Goal: Transaction & Acquisition: Purchase product/service

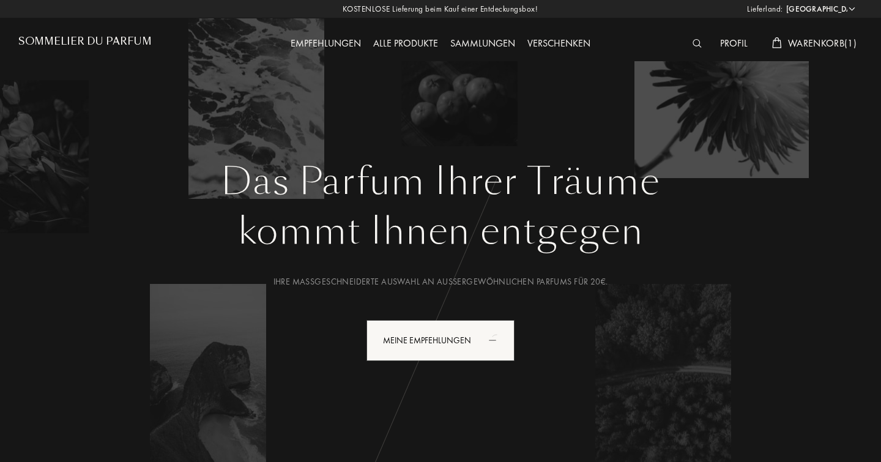
select select "DE"
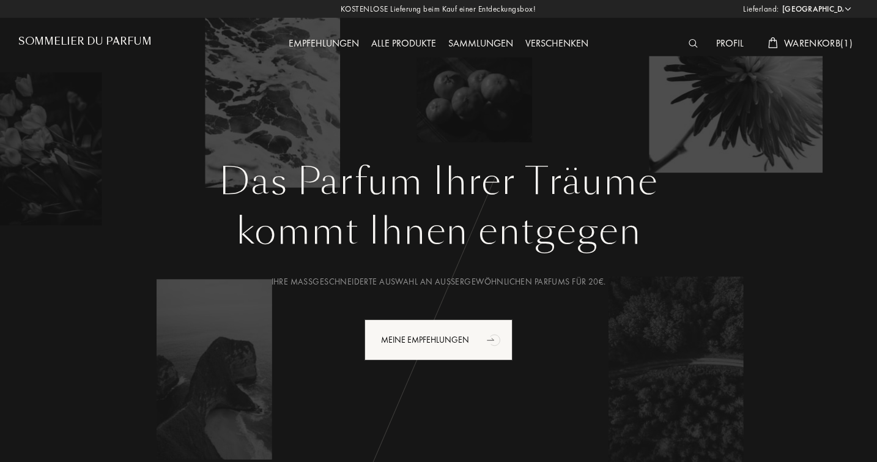
click at [817, 43] on span "Warenkorb ( 1 )" at bounding box center [818, 43] width 69 height 13
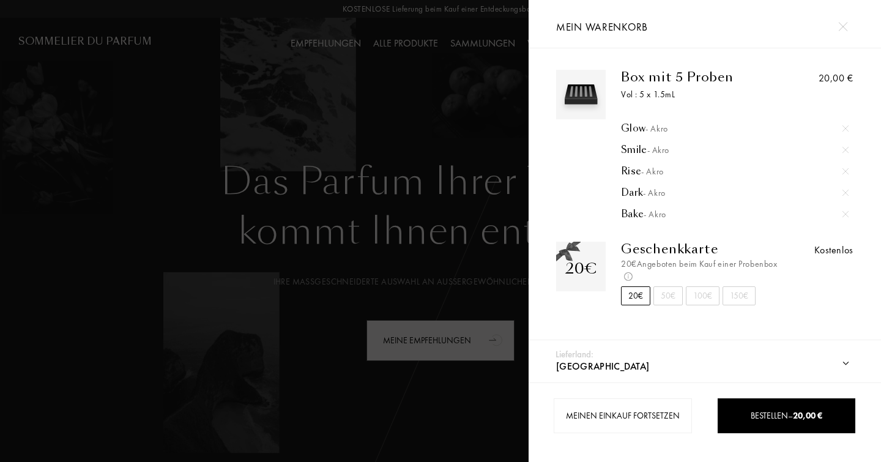
click at [844, 28] on img at bounding box center [842, 26] width 9 height 9
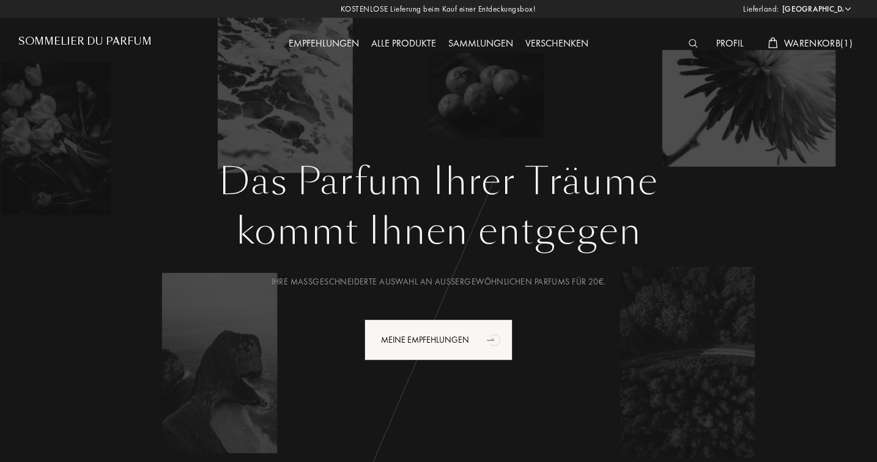
click at [817, 44] on span "Warenkorb ( 1 )" at bounding box center [818, 43] width 69 height 13
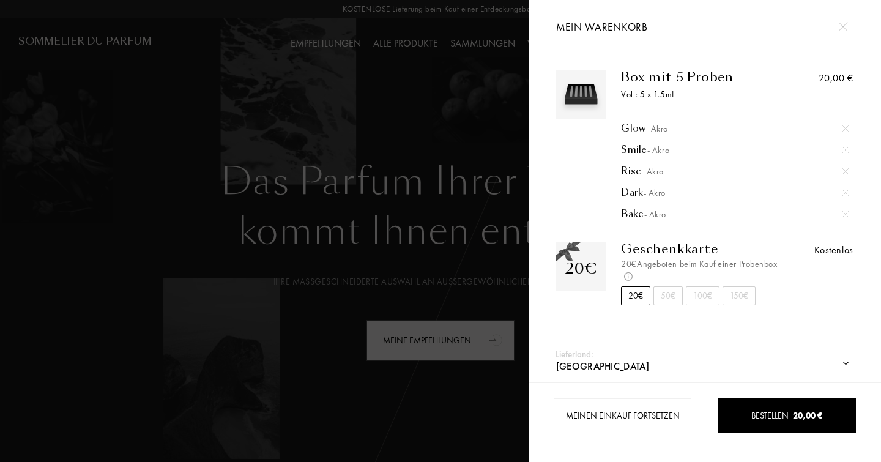
click at [845, 127] on img at bounding box center [845, 128] width 6 height 6
click at [843, 128] on img at bounding box center [845, 128] width 6 height 6
click at [843, 170] on img at bounding box center [845, 171] width 6 height 6
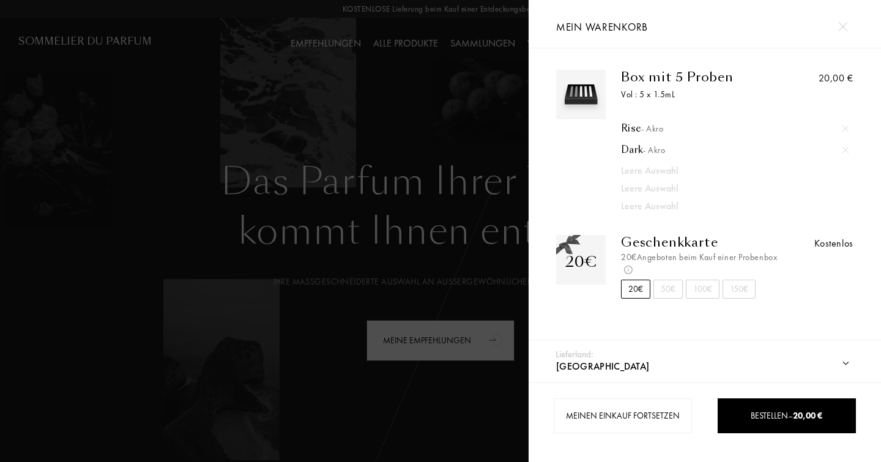
click at [843, 149] on img at bounding box center [845, 150] width 6 height 6
click at [844, 129] on img at bounding box center [845, 128] width 6 height 6
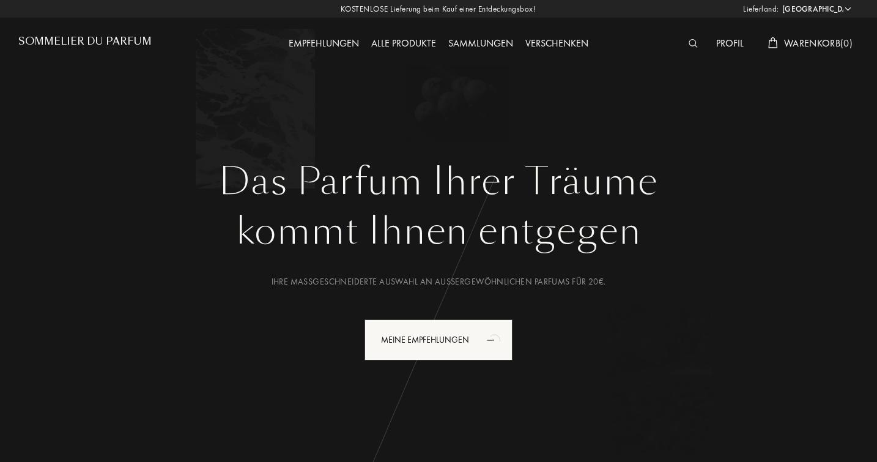
select select "DE"
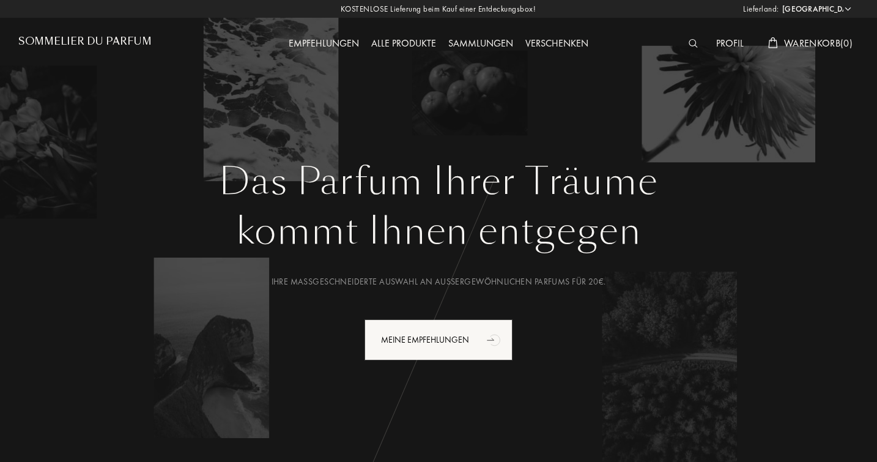
click at [692, 43] on img at bounding box center [693, 43] width 9 height 9
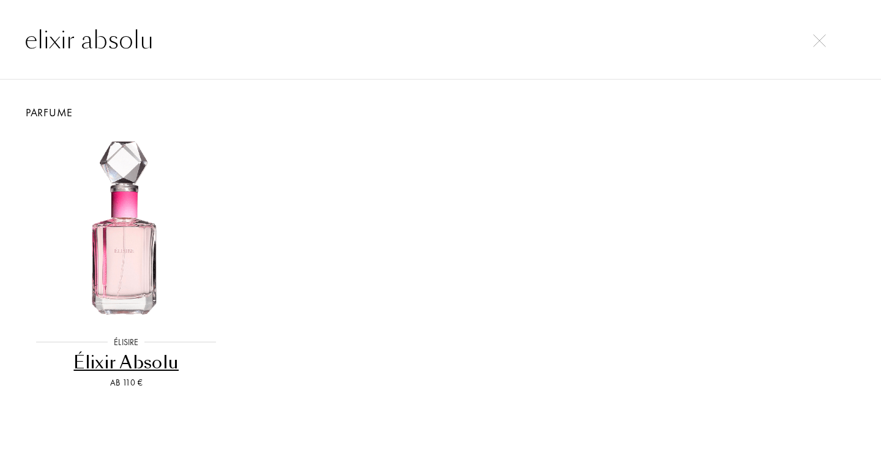
type input "elixir absolu"
click at [126, 358] on div "Élixir Absolu" at bounding box center [126, 362] width 200 height 24
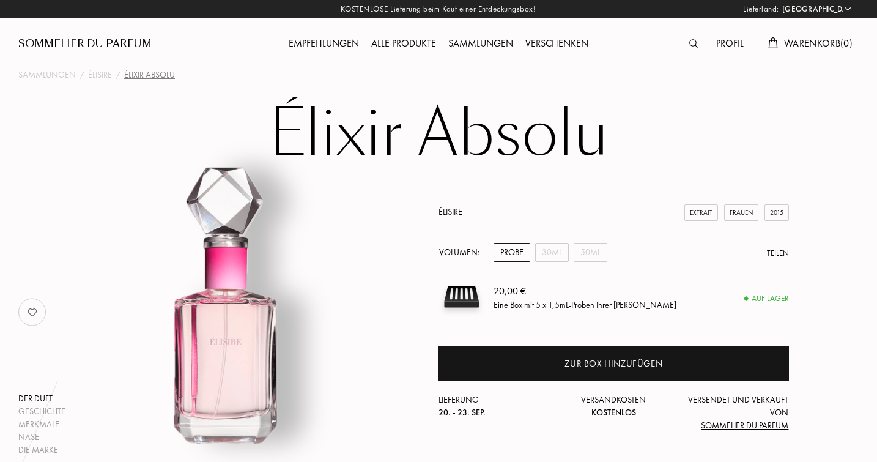
select select "DE"
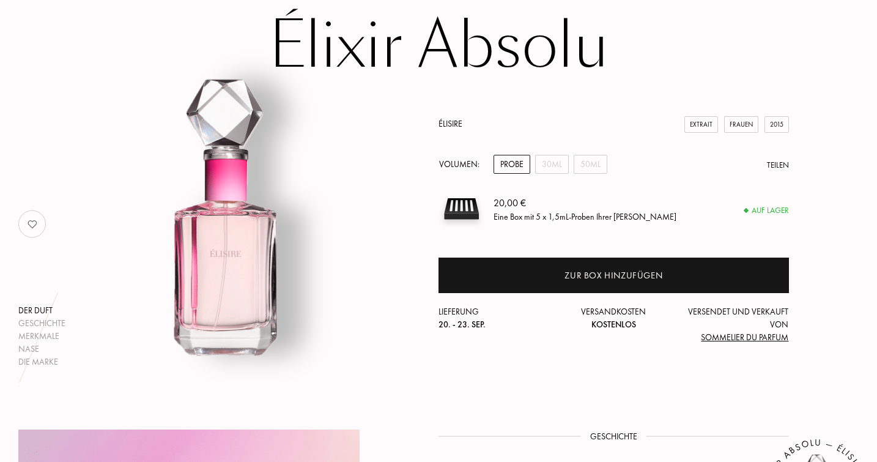
scroll to position [89, 0]
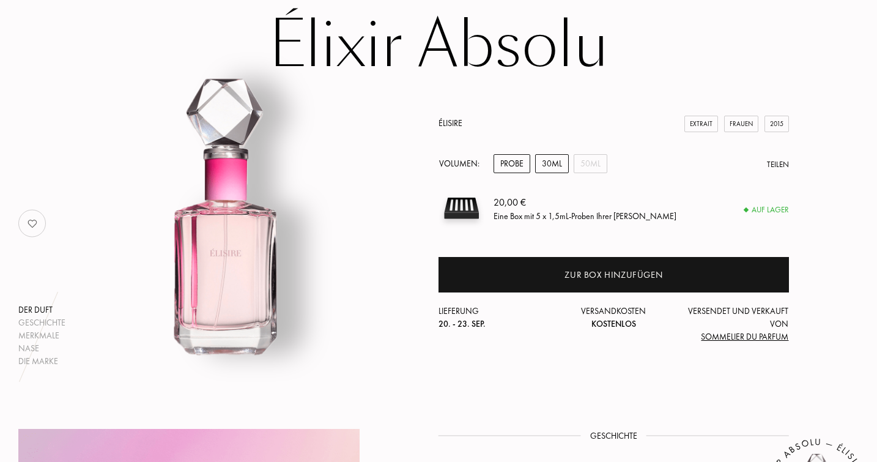
click at [547, 160] on div "30mL" at bounding box center [552, 163] width 34 height 19
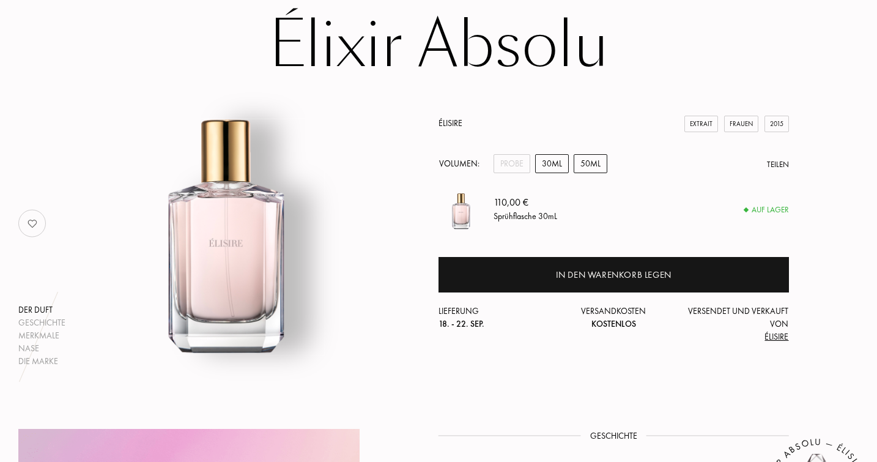
click at [588, 162] on div "50mL" at bounding box center [591, 163] width 34 height 19
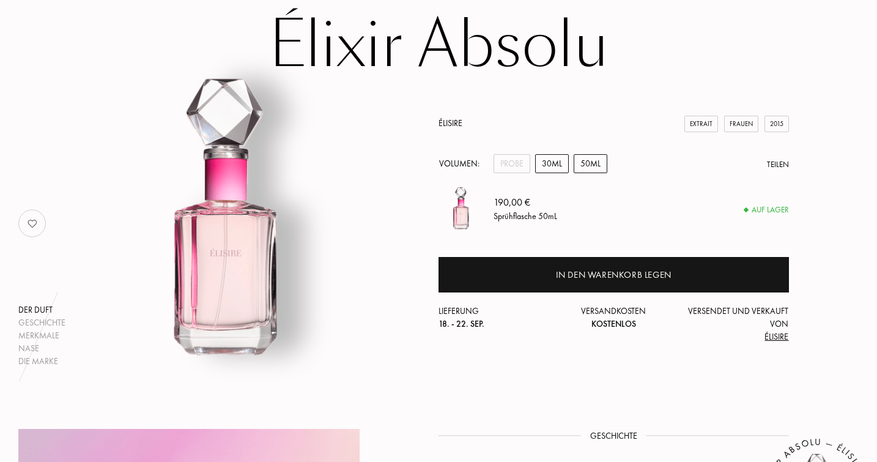
click at [557, 160] on div "30mL" at bounding box center [552, 163] width 34 height 19
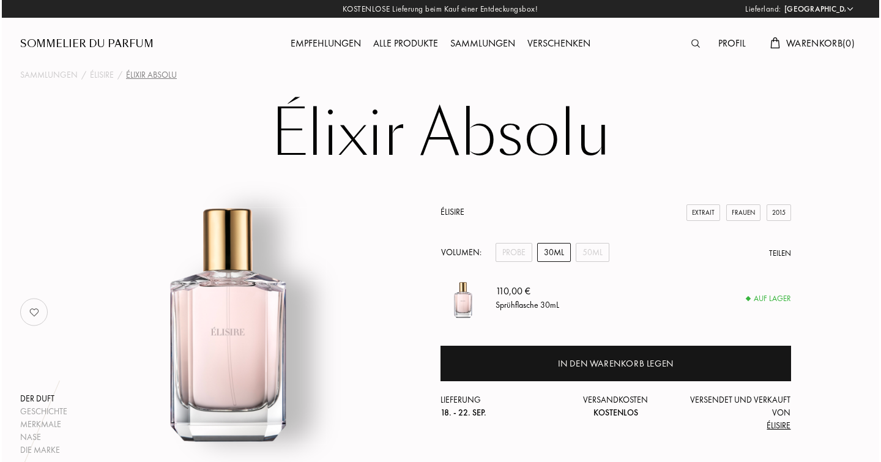
scroll to position [0, 0]
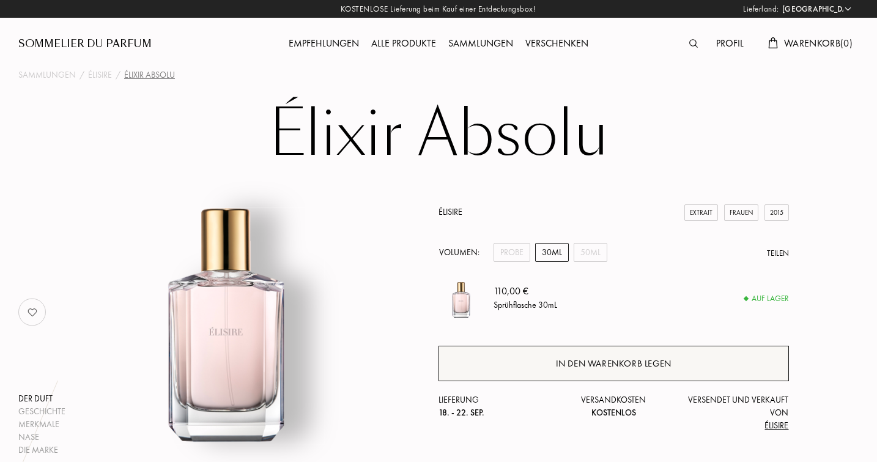
click at [609, 363] on div "In den Warenkorb legen" at bounding box center [614, 364] width 116 height 14
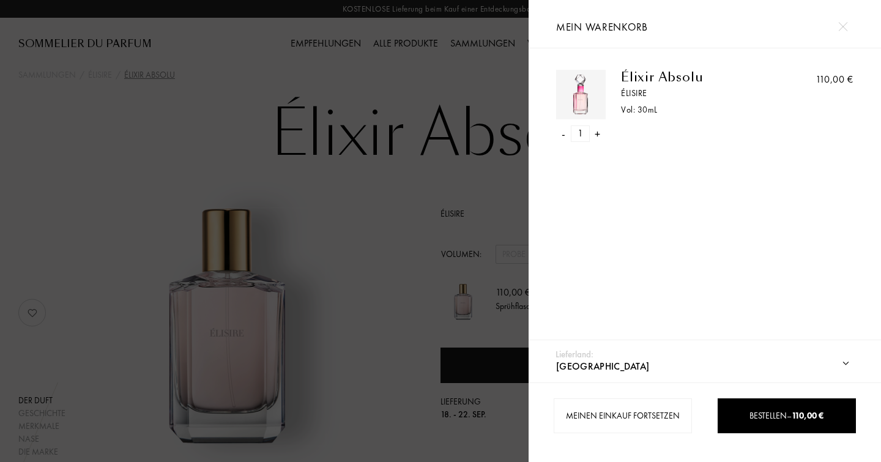
click at [847, 26] on img at bounding box center [842, 26] width 9 height 9
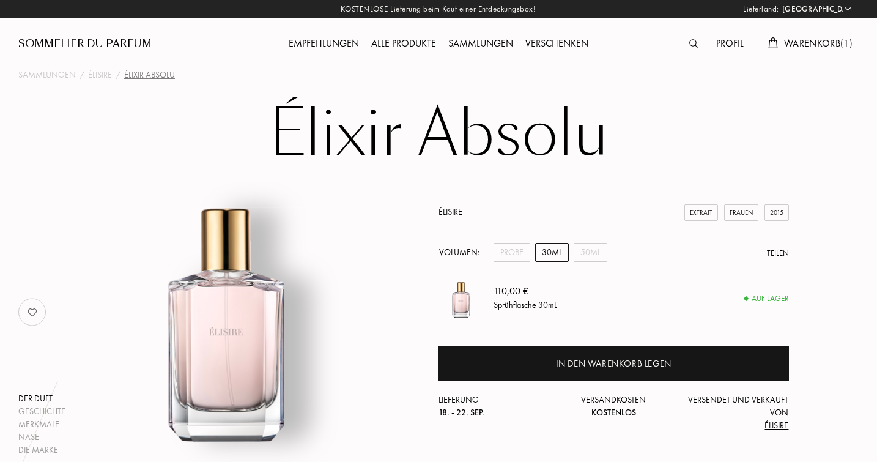
click at [689, 47] on img at bounding box center [693, 43] width 9 height 9
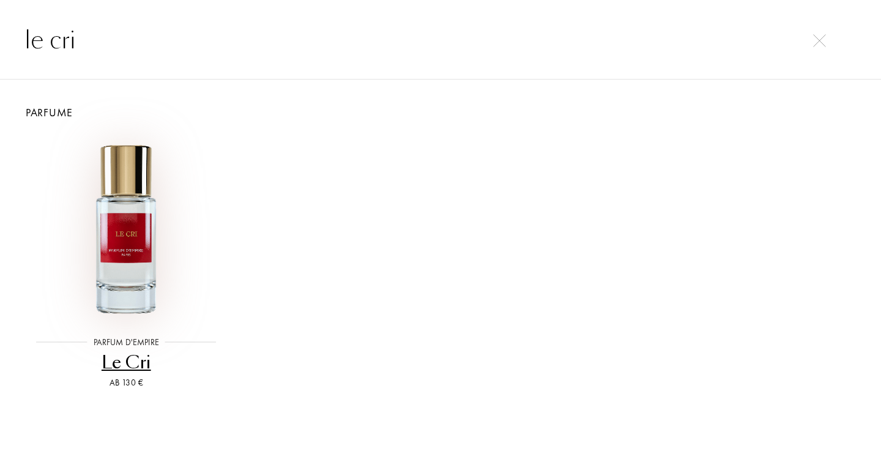
type input "le cri"
click at [119, 237] on img at bounding box center [126, 228] width 188 height 188
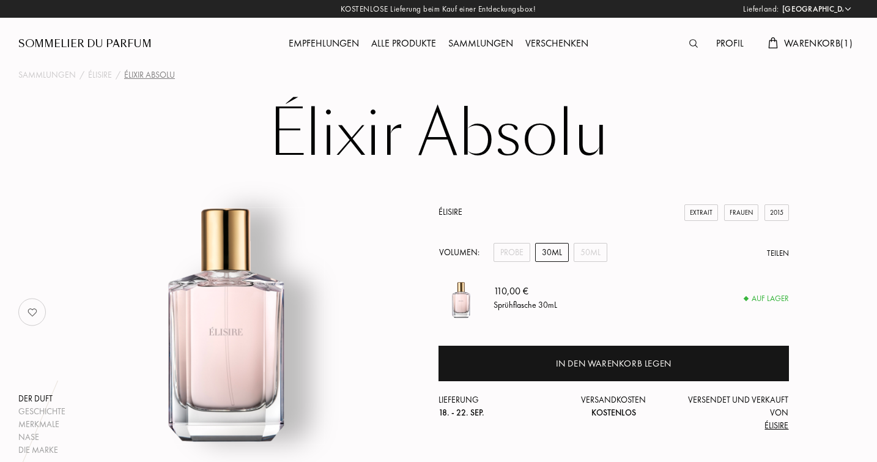
click at [692, 45] on img at bounding box center [693, 43] width 9 height 9
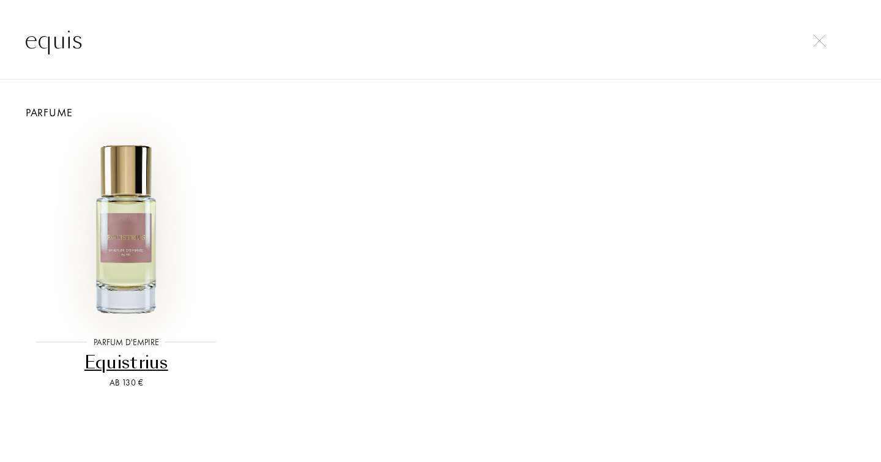
type input "equis"
click at [128, 251] on img at bounding box center [126, 228] width 188 height 188
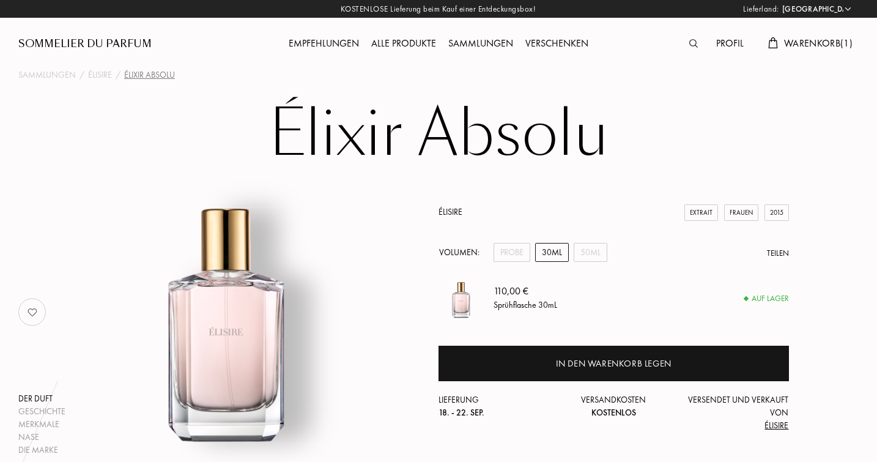
click at [689, 43] on img at bounding box center [693, 43] width 9 height 9
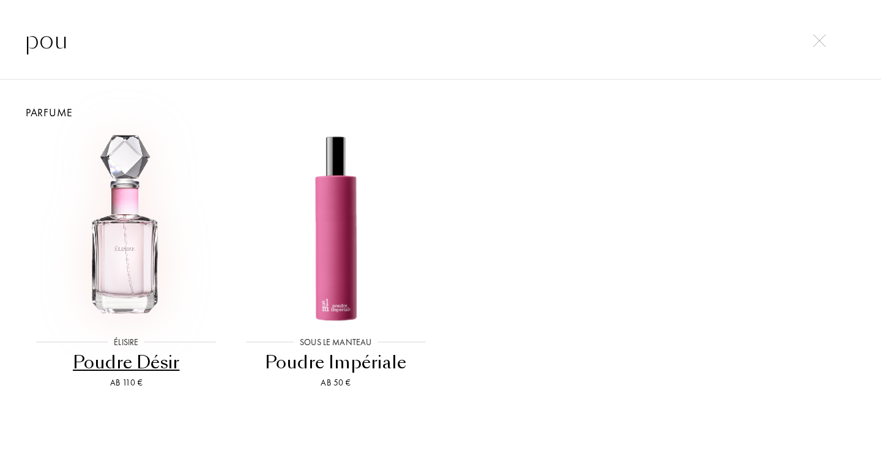
type input "pou"
click at [132, 253] on img at bounding box center [126, 228] width 188 height 188
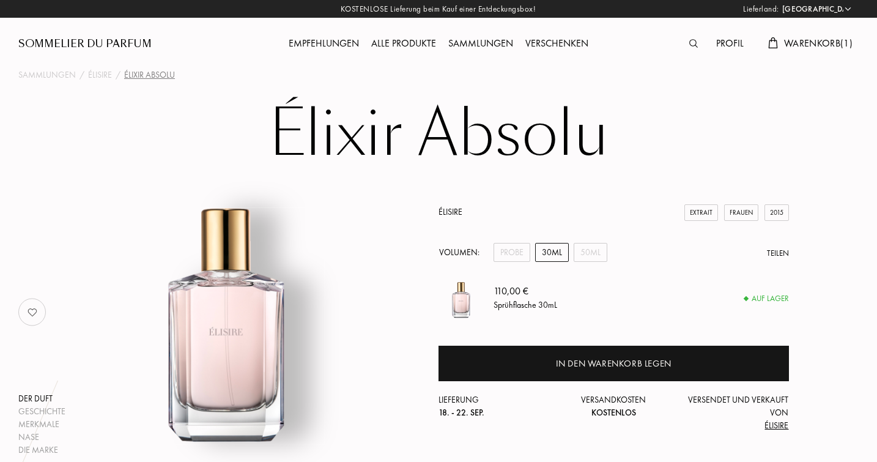
click at [725, 42] on div "Profil" at bounding box center [730, 44] width 40 height 16
click at [689, 42] on img at bounding box center [693, 43] width 9 height 9
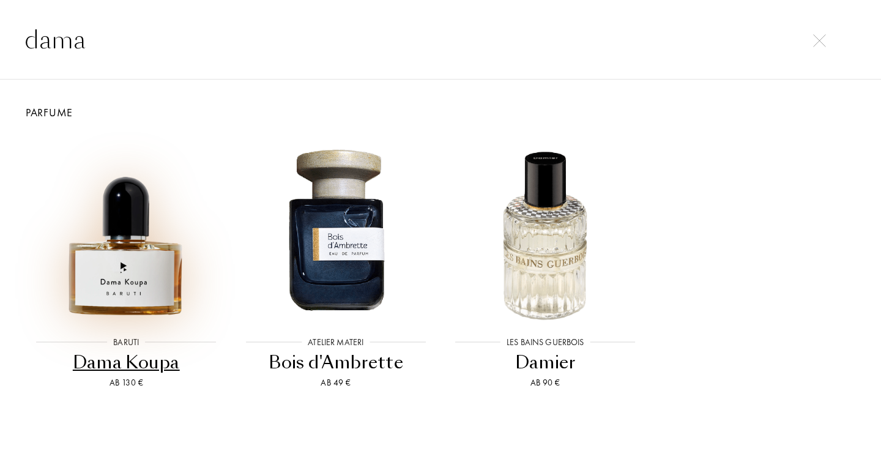
type input "dama"
click at [118, 267] on img at bounding box center [126, 228] width 188 height 188
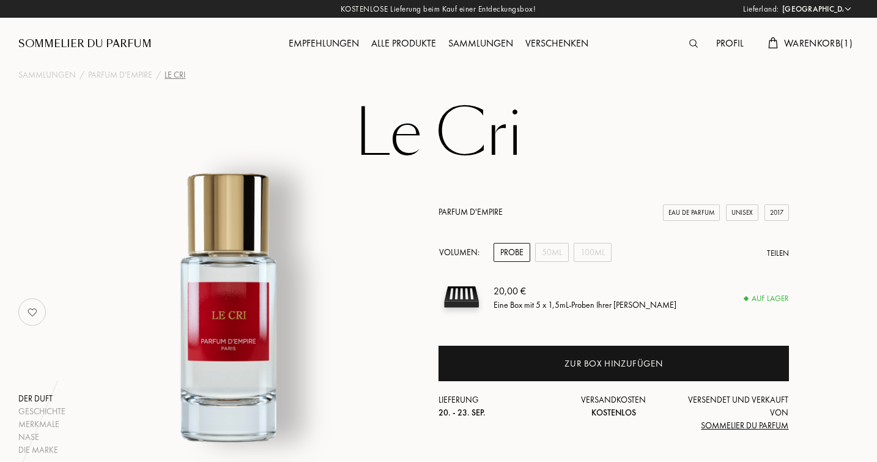
select select "DE"
click at [543, 245] on div "50mL" at bounding box center [552, 252] width 34 height 19
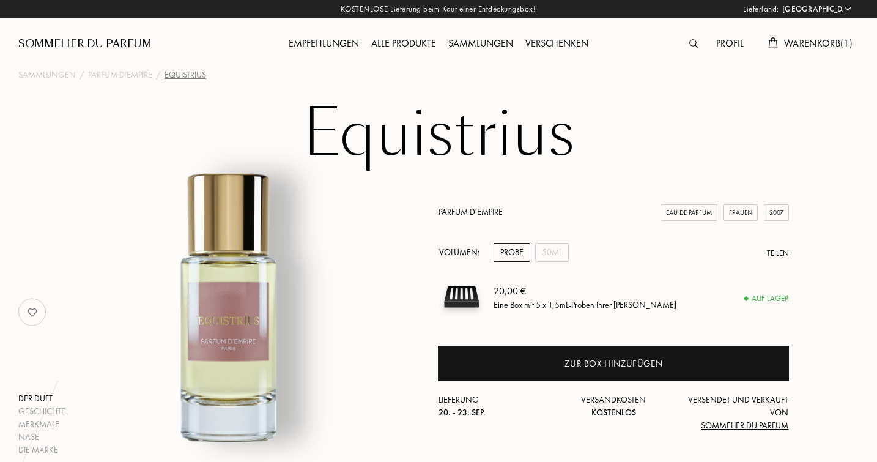
select select "DE"
click at [560, 249] on div "50mL" at bounding box center [552, 252] width 34 height 19
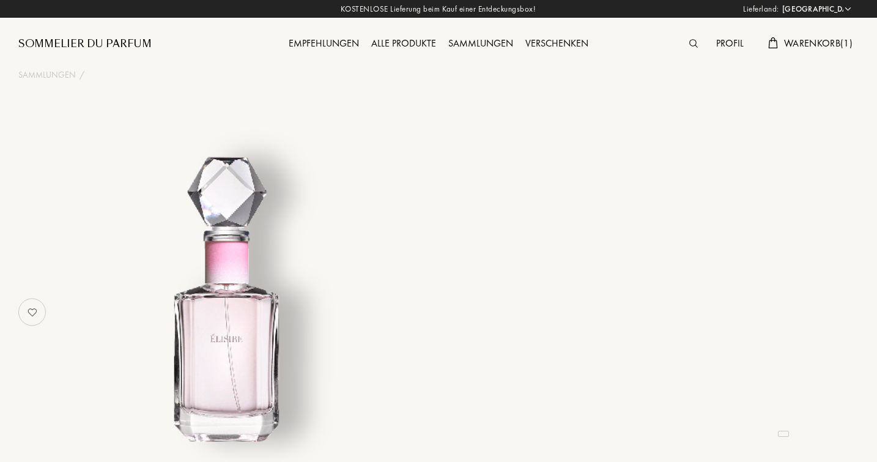
select select "DE"
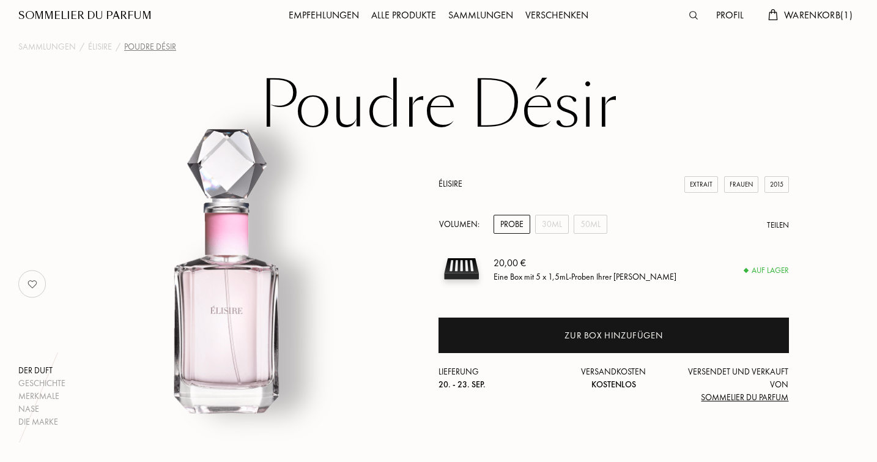
scroll to position [36, 0]
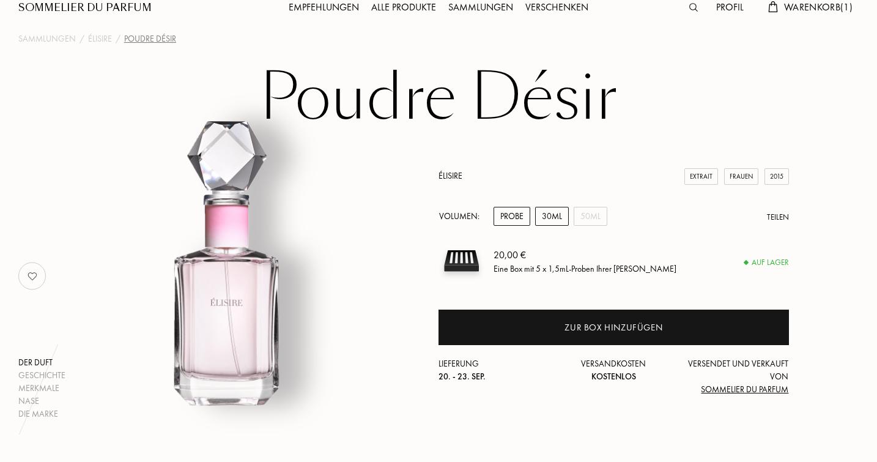
click at [550, 217] on div "30mL" at bounding box center [552, 216] width 34 height 19
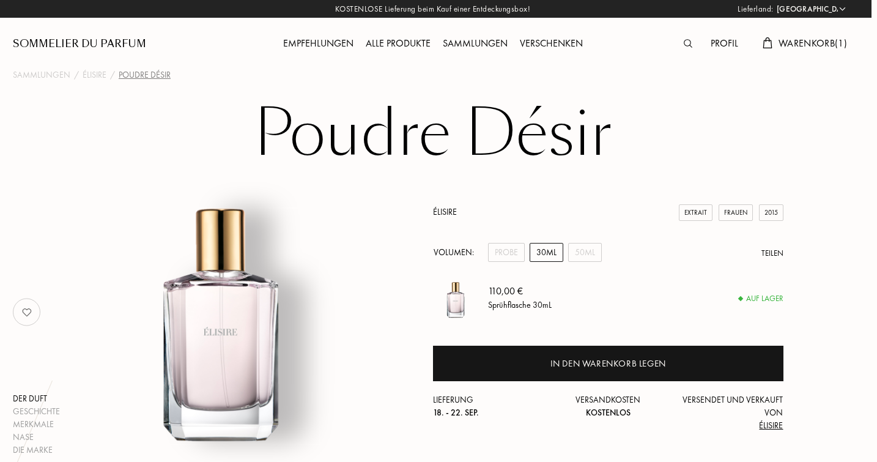
scroll to position [0, 6]
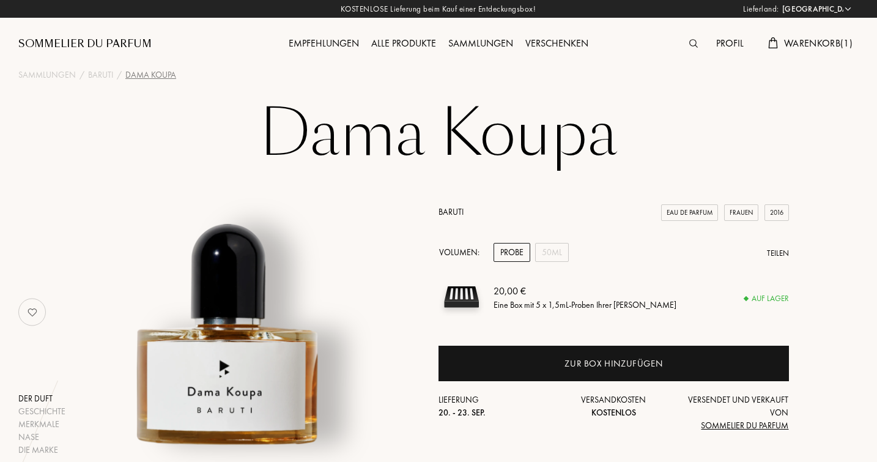
select select "DE"
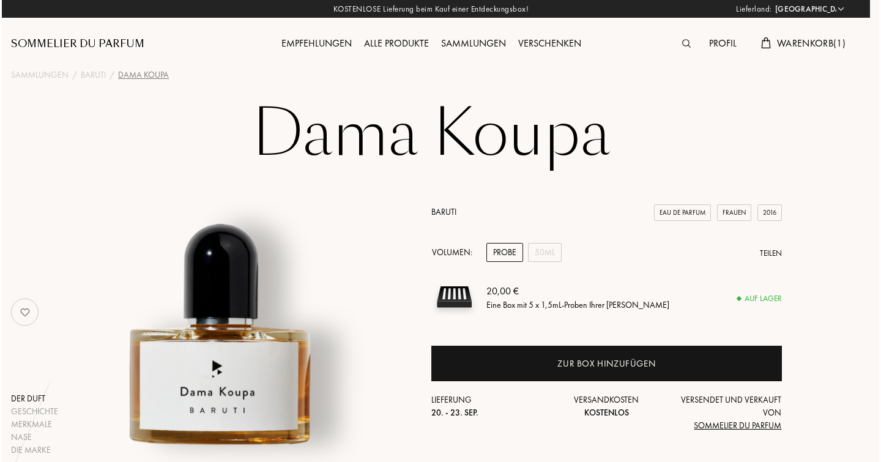
scroll to position [0, 9]
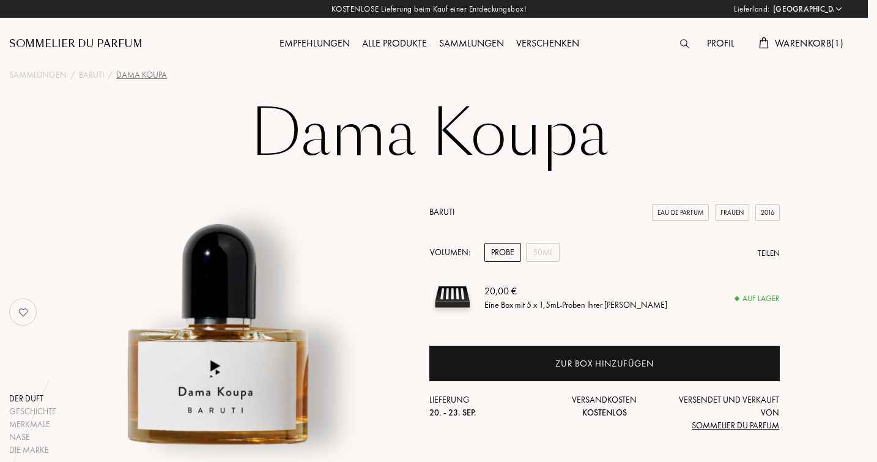
click at [680, 48] on img at bounding box center [684, 43] width 9 height 9
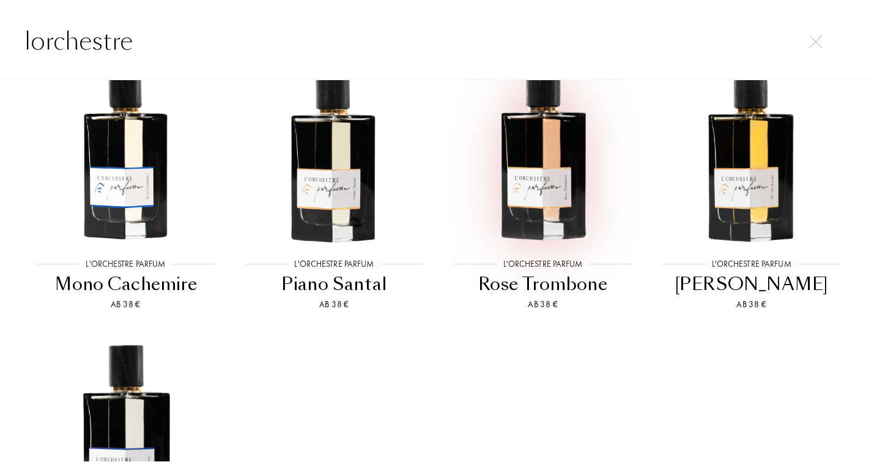
scroll to position [884, 0]
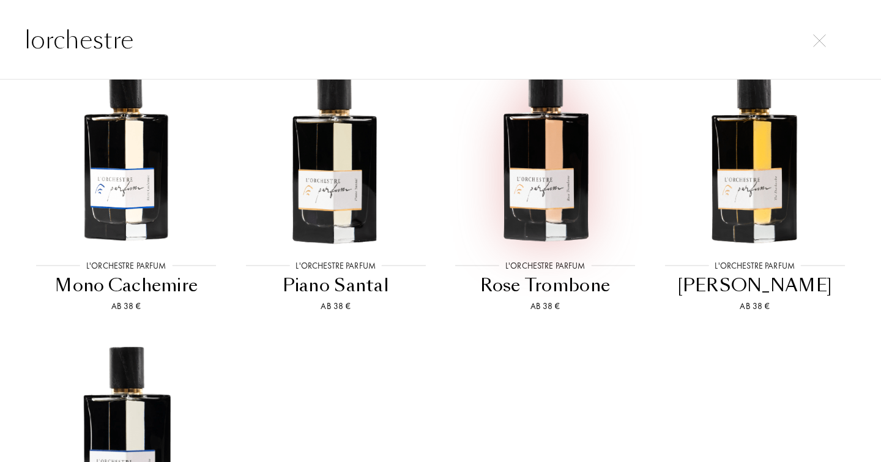
type input "lorchestre"
click at [530, 213] on img at bounding box center [545, 151] width 188 height 188
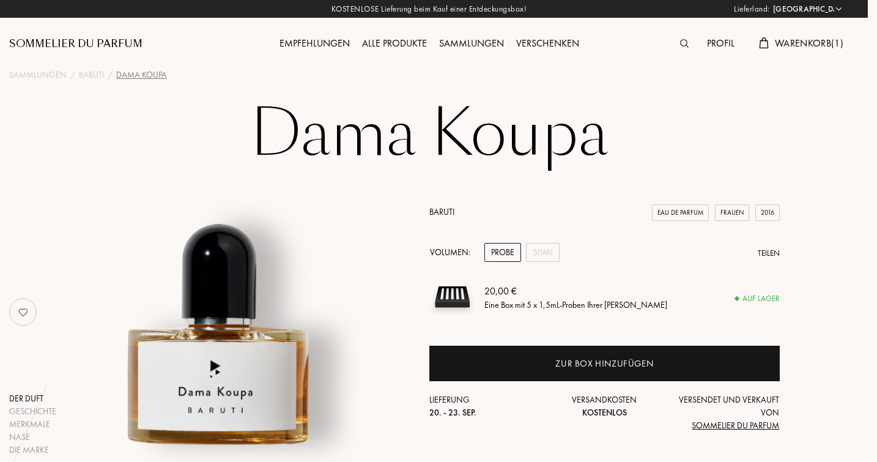
scroll to position [0, 9]
click at [398, 38] on div "Alle Produkte" at bounding box center [394, 44] width 77 height 16
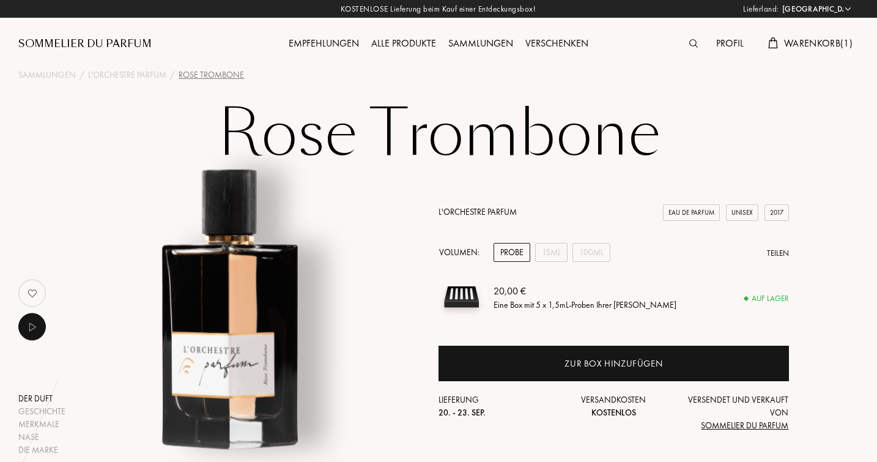
select select "DE"
click at [547, 258] on div "15mL" at bounding box center [551, 252] width 32 height 19
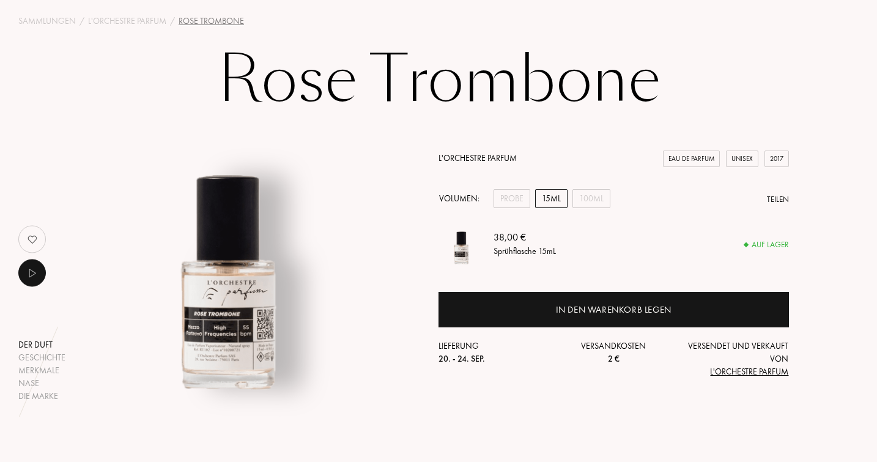
scroll to position [54, 0]
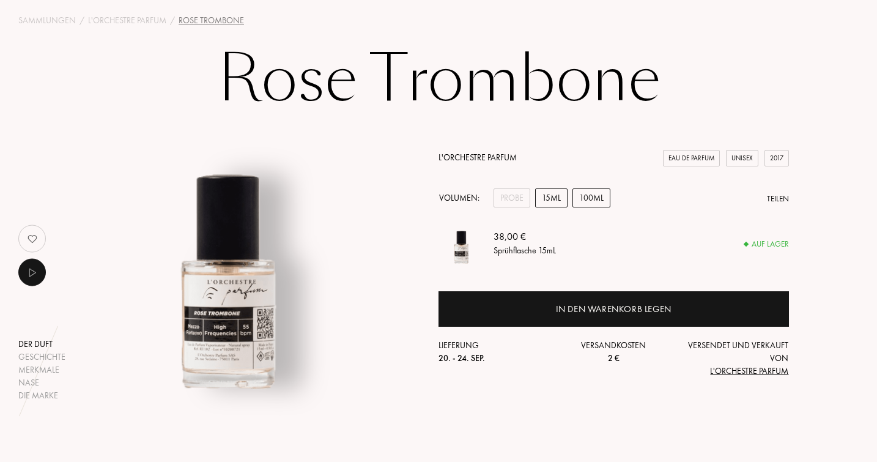
click at [593, 195] on div "100mL" at bounding box center [592, 197] width 38 height 19
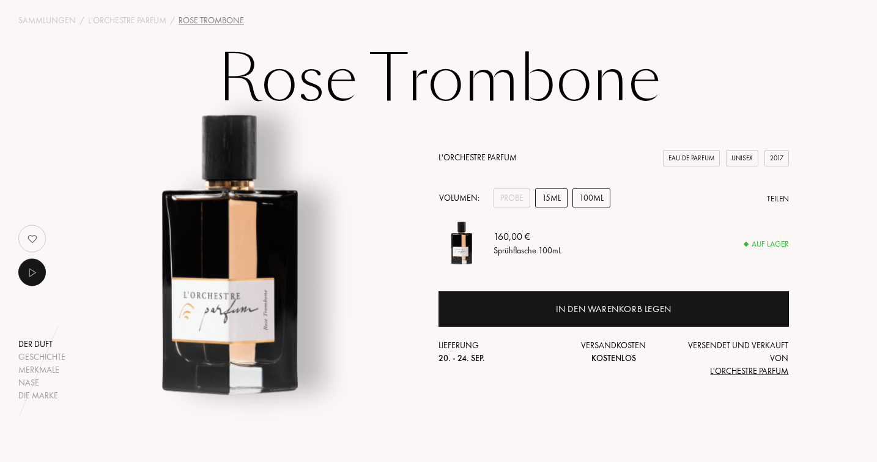
click at [549, 192] on div "15mL" at bounding box center [551, 197] width 32 height 19
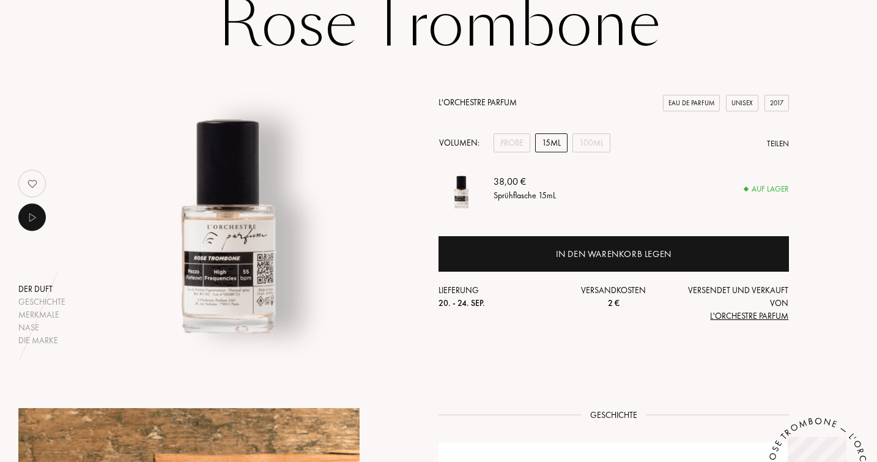
scroll to position [110, 0]
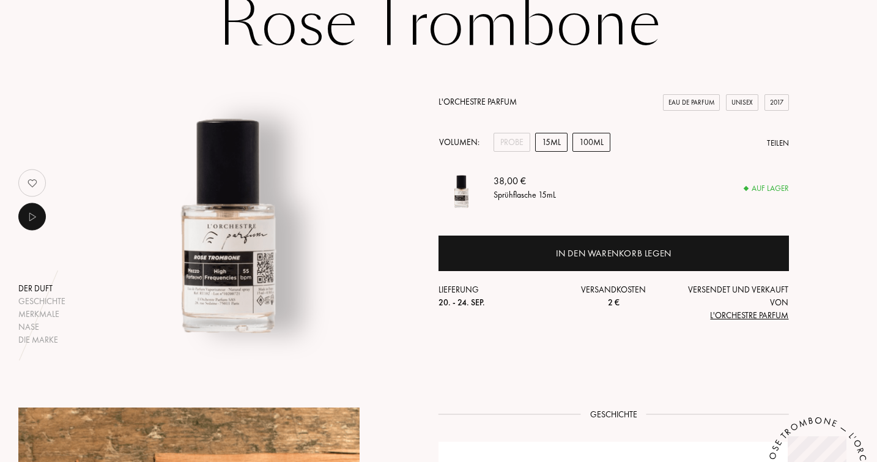
click at [589, 144] on div "100mL" at bounding box center [592, 142] width 38 height 19
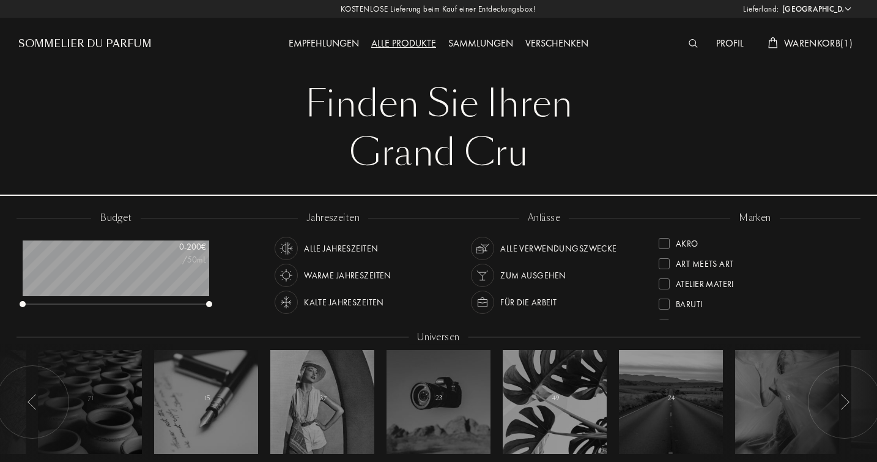
select select "DE"
click at [343, 243] on div "Alle Jahreszeiten" at bounding box center [341, 248] width 74 height 23
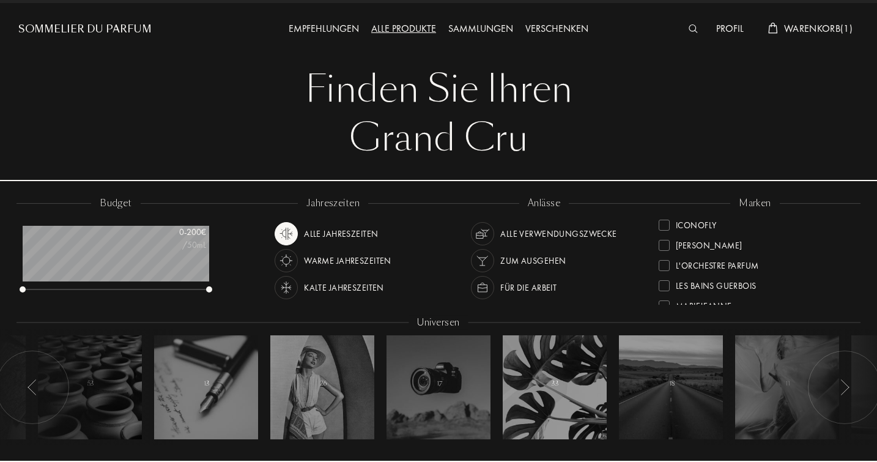
scroll to position [235, 0]
click at [705, 275] on div "L'Orchestre Parfum" at bounding box center [717, 274] width 83 height 17
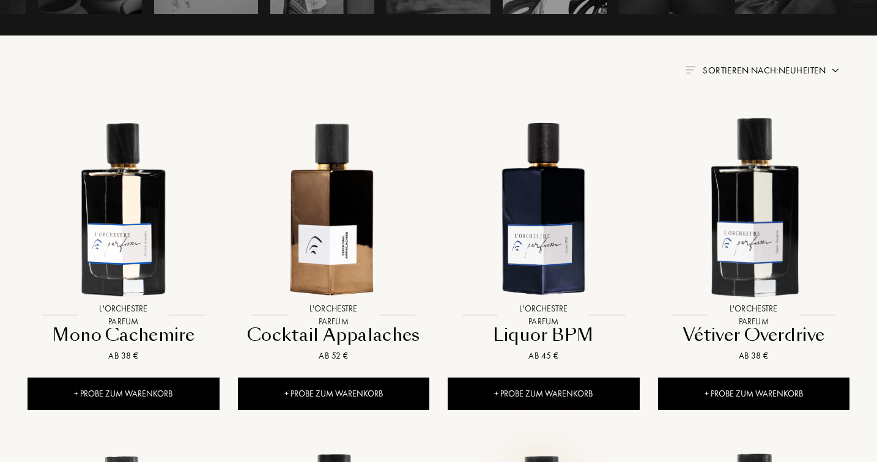
scroll to position [439, 0]
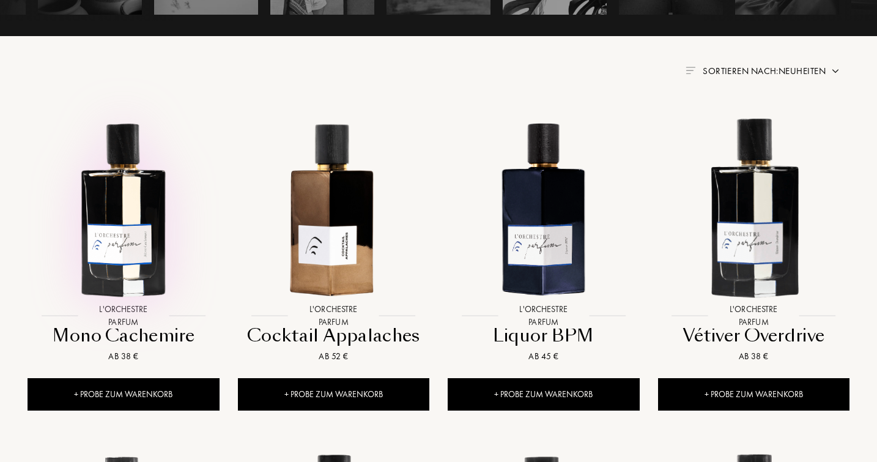
click at [113, 250] on img at bounding box center [123, 207] width 189 height 189
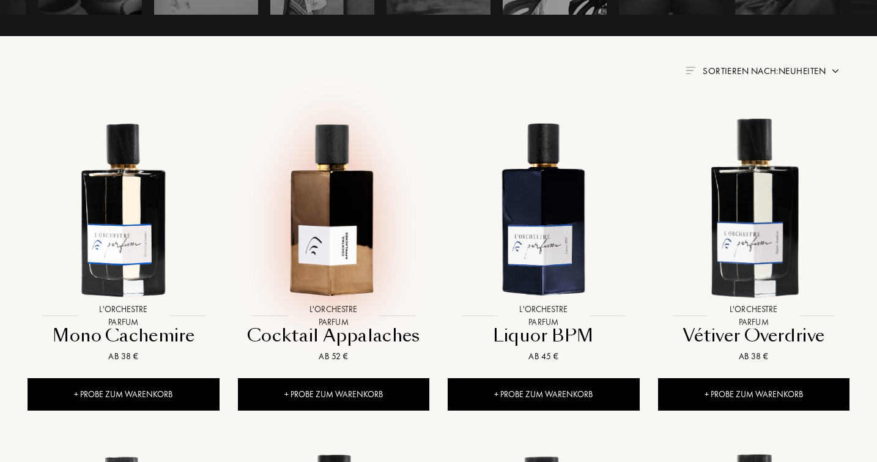
click at [336, 207] on img at bounding box center [333, 207] width 189 height 189
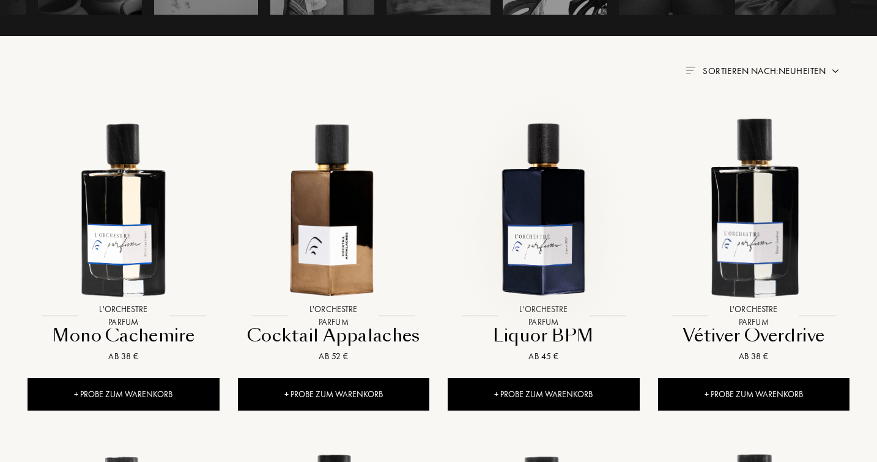
click at [551, 201] on img at bounding box center [543, 207] width 189 height 189
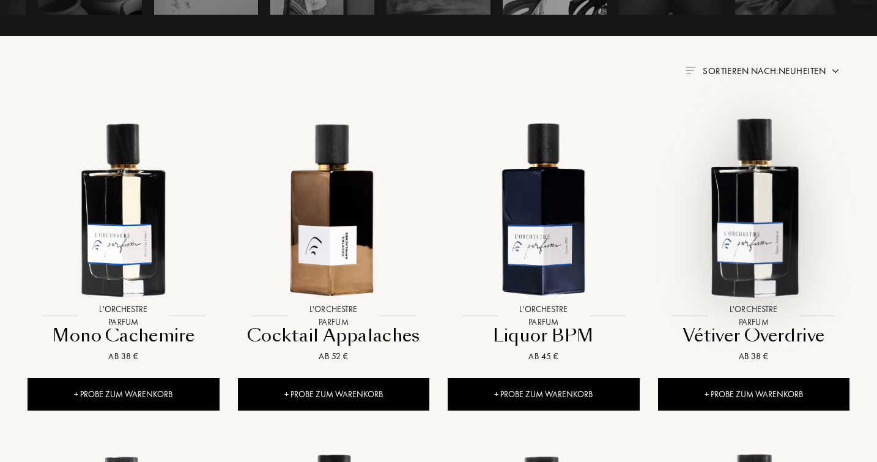
click at [749, 185] on img at bounding box center [753, 207] width 189 height 189
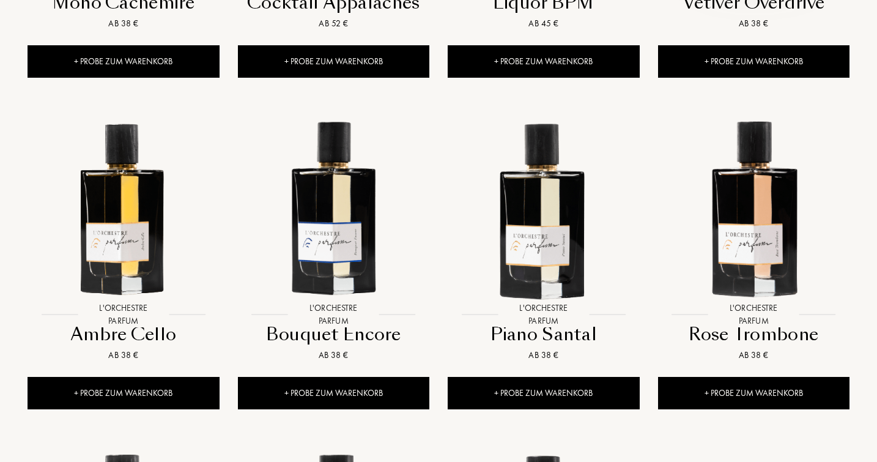
scroll to position [775, 0]
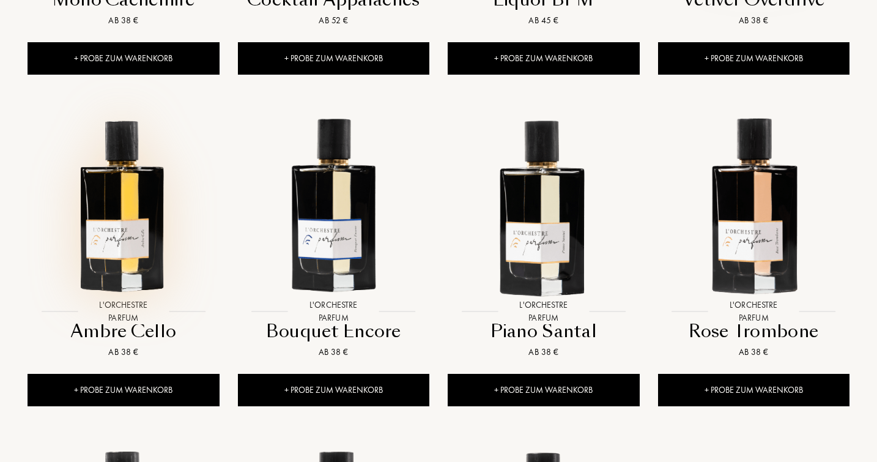
click at [121, 212] on img at bounding box center [123, 203] width 189 height 189
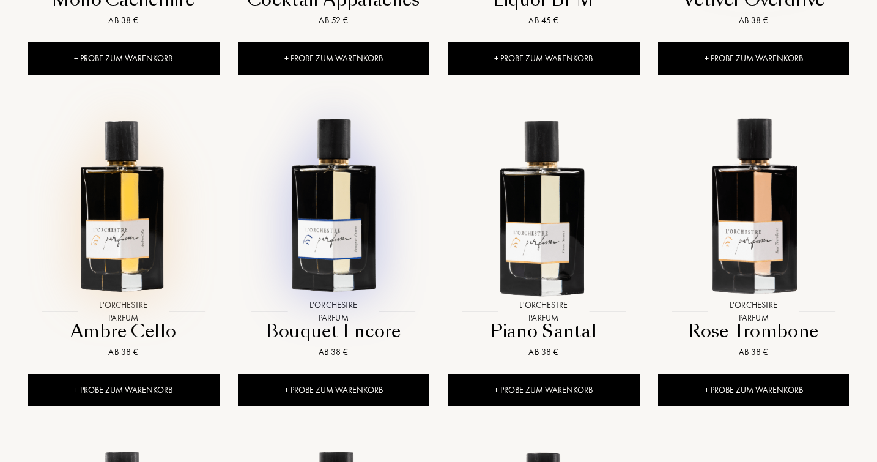
click at [355, 211] on img at bounding box center [333, 203] width 189 height 189
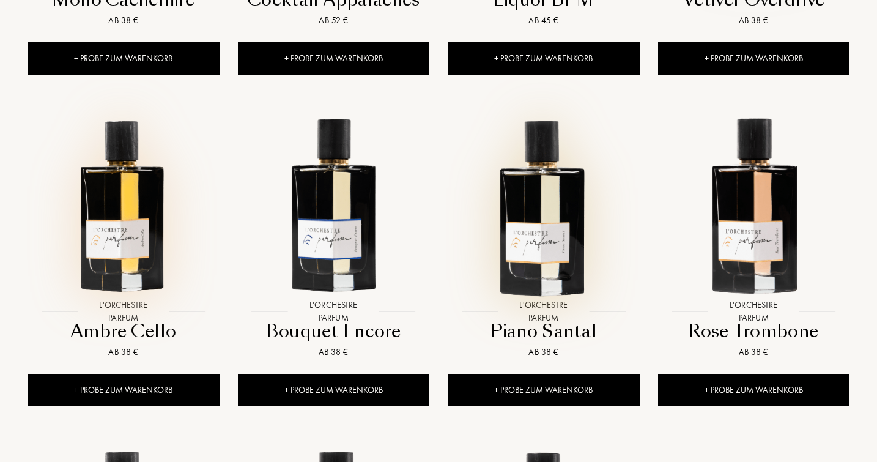
click at [597, 199] on img at bounding box center [543, 203] width 189 height 189
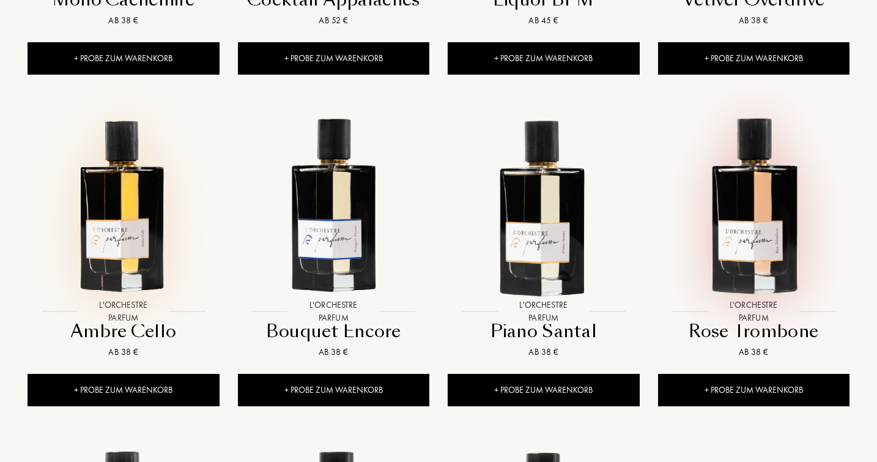
click at [784, 219] on img at bounding box center [753, 203] width 189 height 189
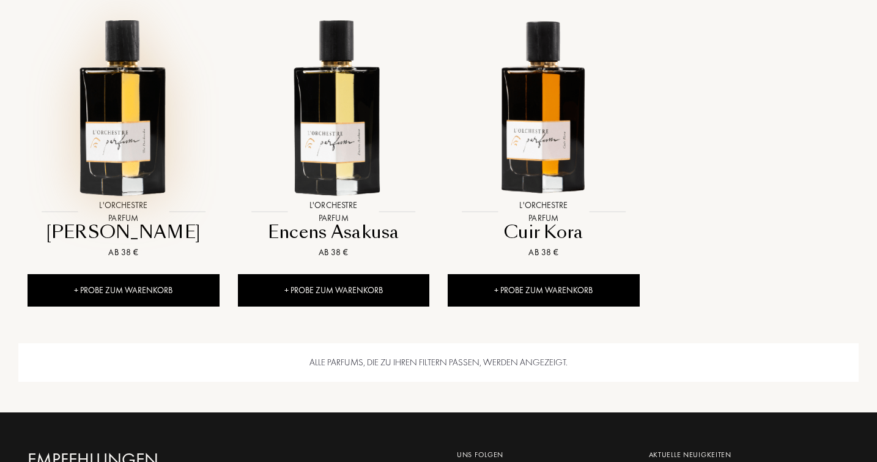
scroll to position [1194, 0]
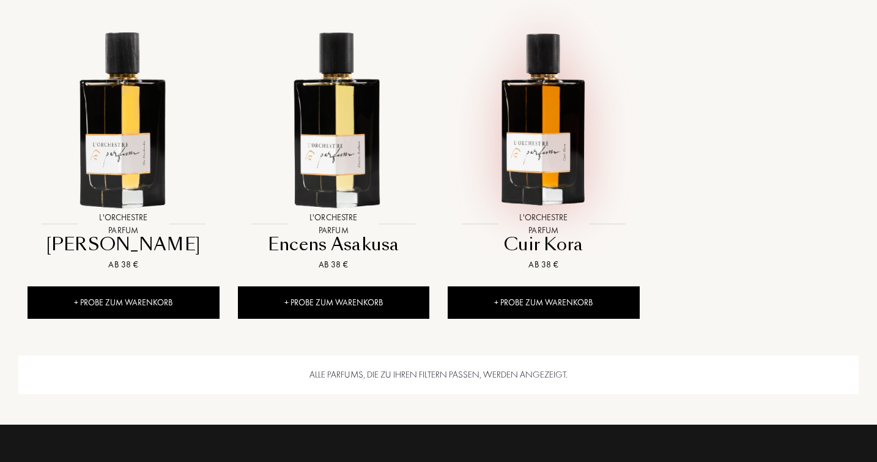
click at [506, 81] on img at bounding box center [543, 116] width 189 height 189
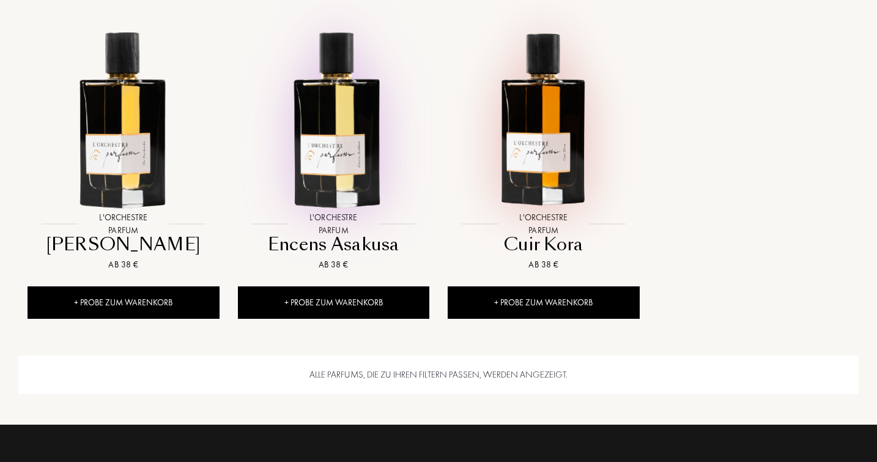
click at [340, 128] on img at bounding box center [333, 116] width 189 height 189
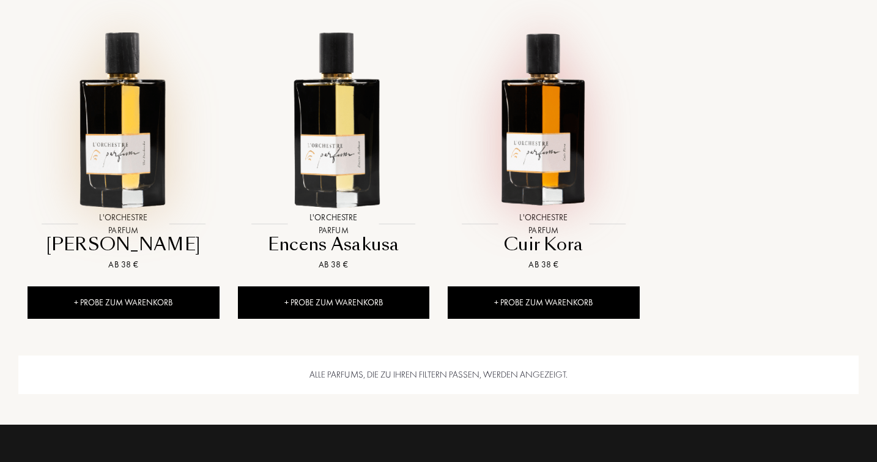
click at [149, 177] on img at bounding box center [123, 116] width 189 height 189
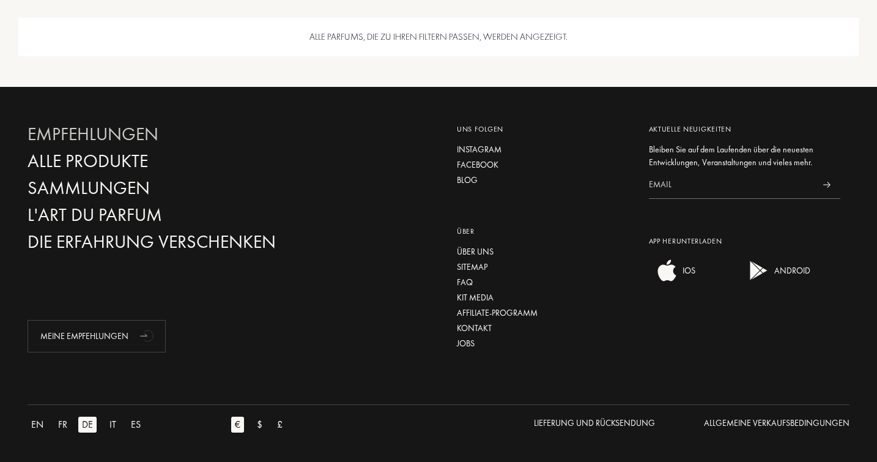
scroll to position [1530, 0]
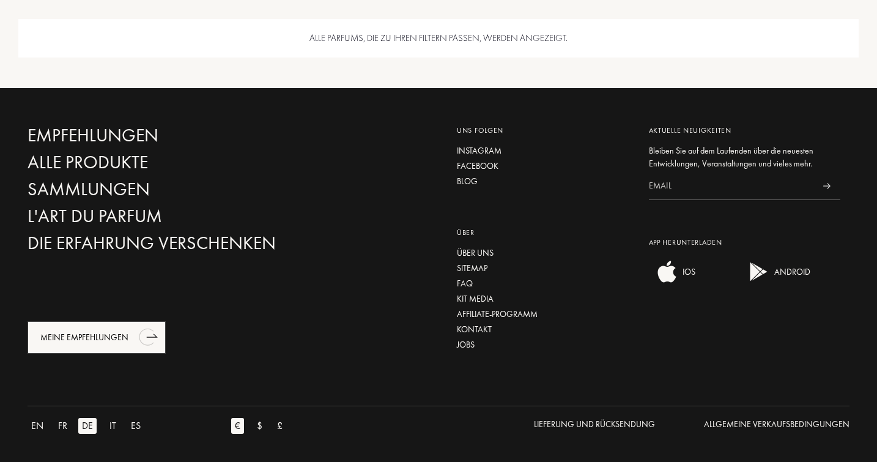
click at [149, 334] on icon "animation" at bounding box center [146, 336] width 15 height 17
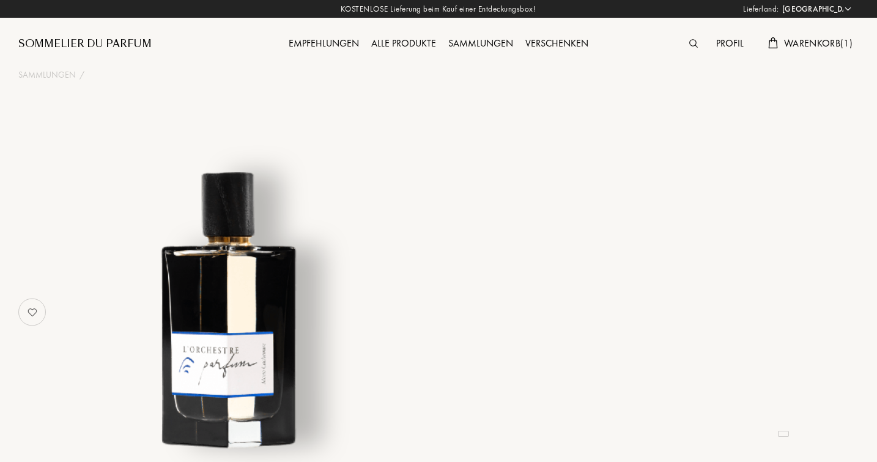
select select "DE"
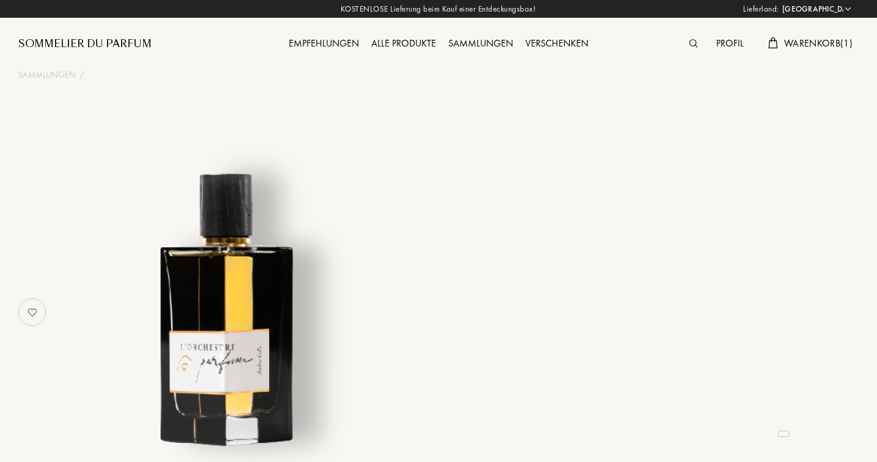
select select "DE"
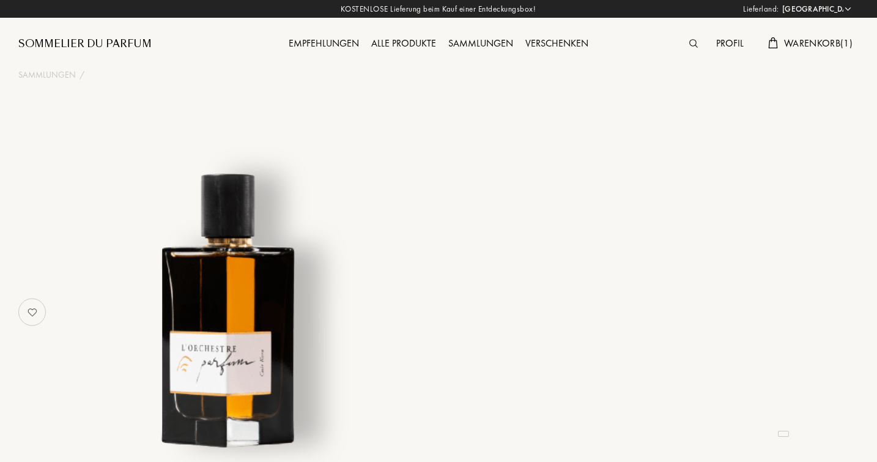
select select "DE"
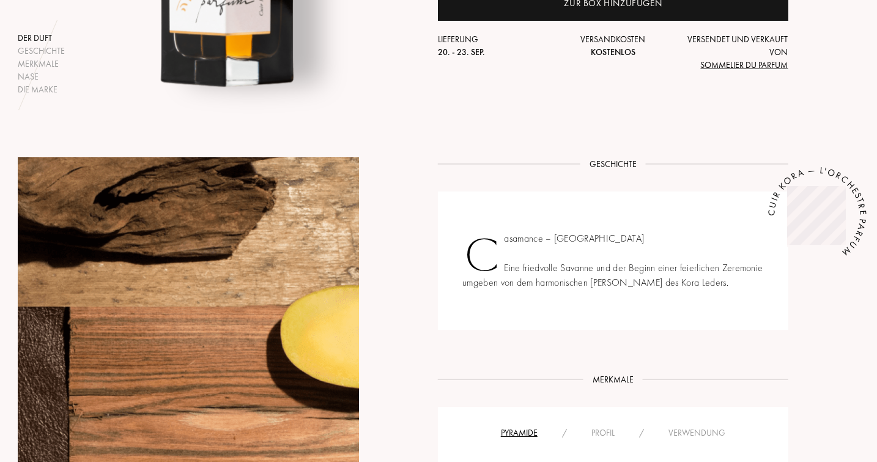
scroll to position [253, 1]
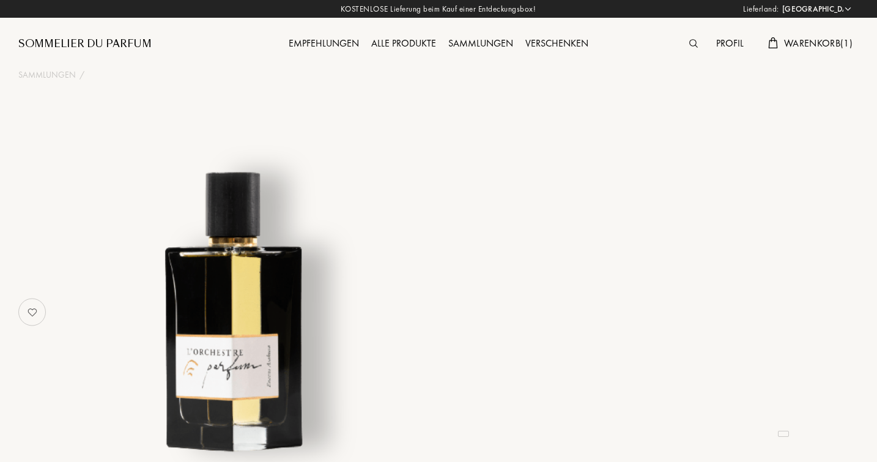
select select "DE"
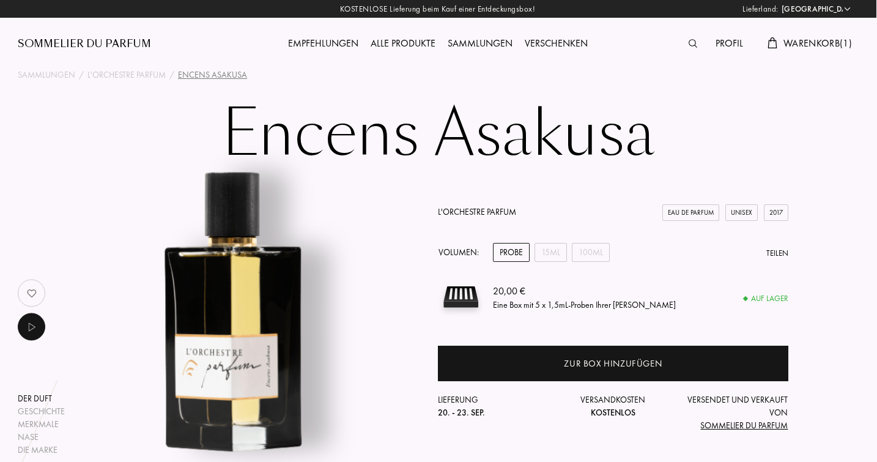
scroll to position [0, 1]
click at [548, 247] on div "15mL" at bounding box center [551, 252] width 32 height 19
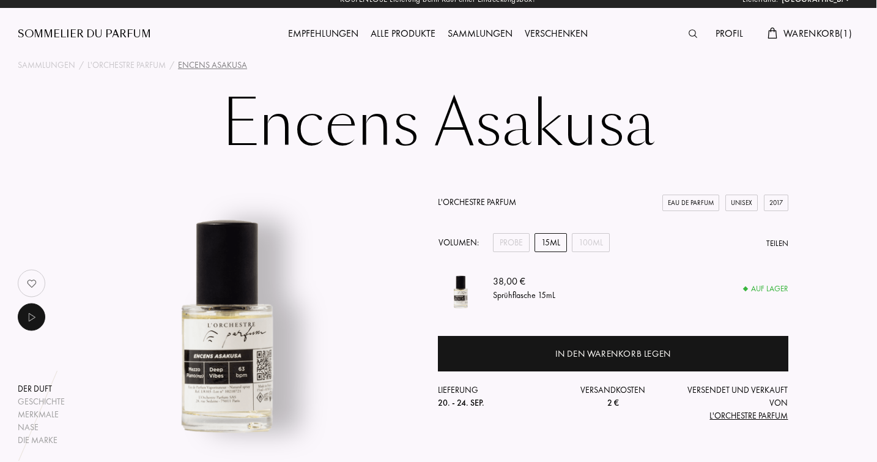
scroll to position [10, 1]
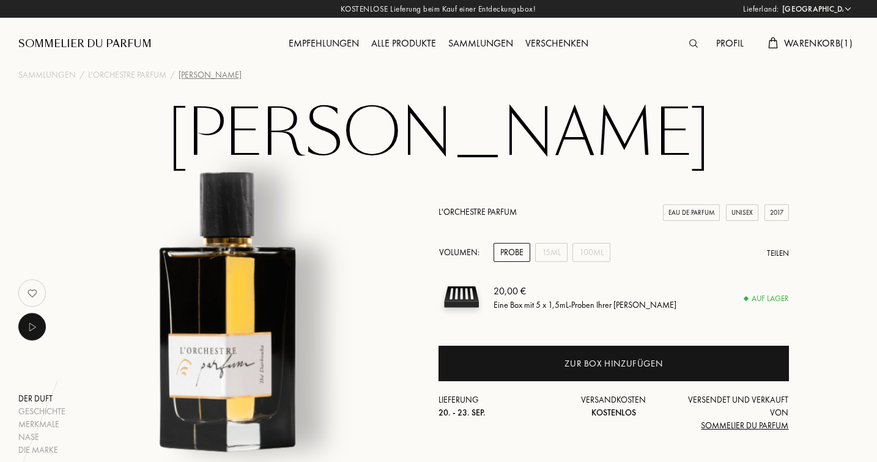
select select "DE"
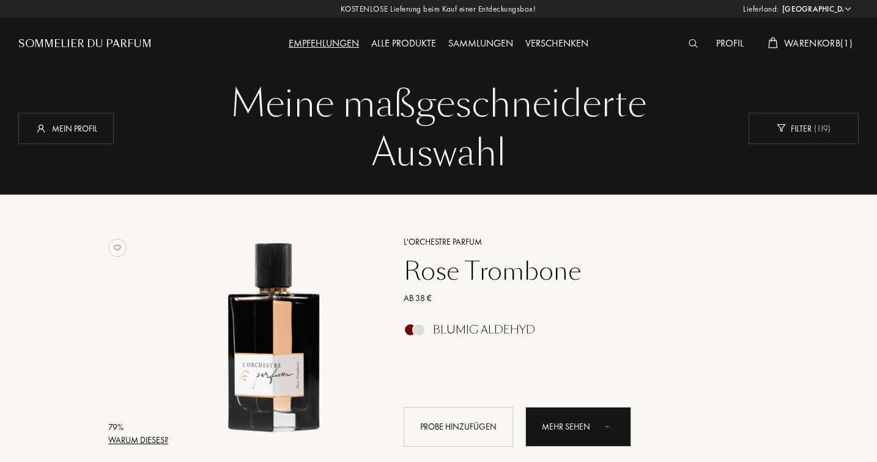
select select "DE"
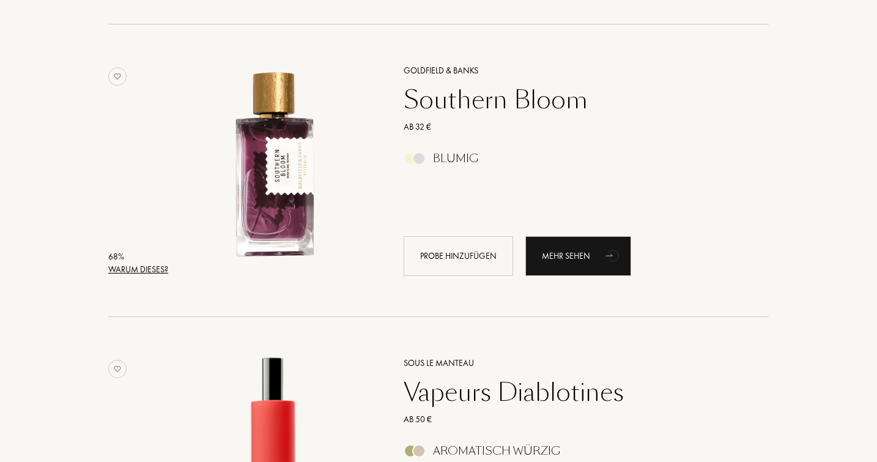
scroll to position [2204, 0]
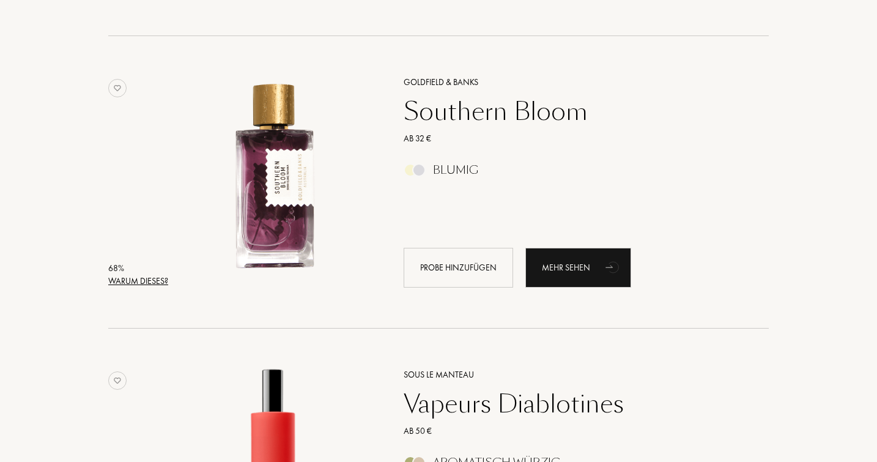
click at [467, 117] on div "Southern Bloom" at bounding box center [573, 111] width 357 height 29
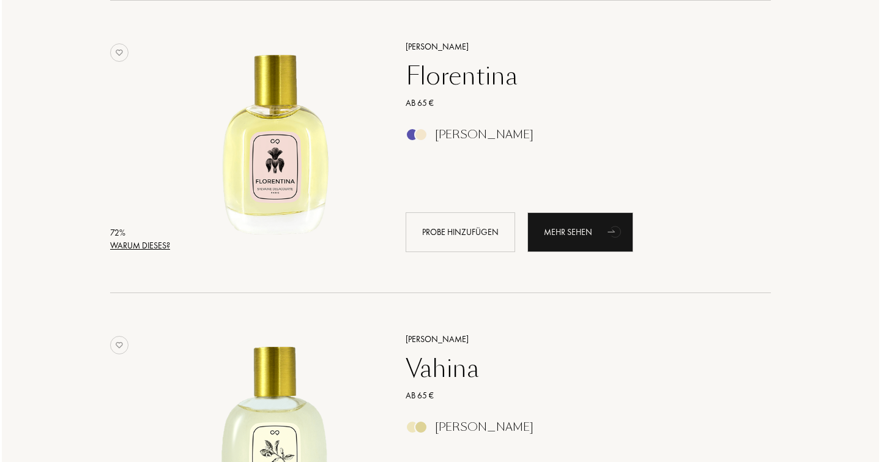
scroll to position [1067, 0]
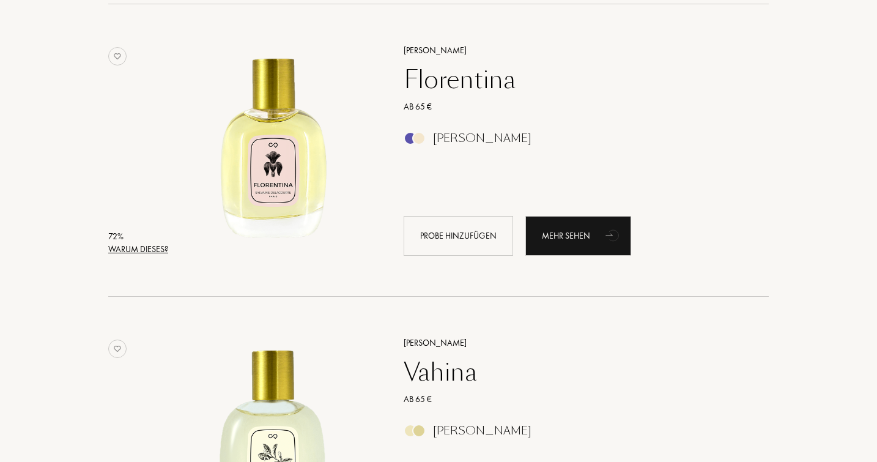
click at [150, 248] on div "Warum dieses?" at bounding box center [138, 249] width 60 height 13
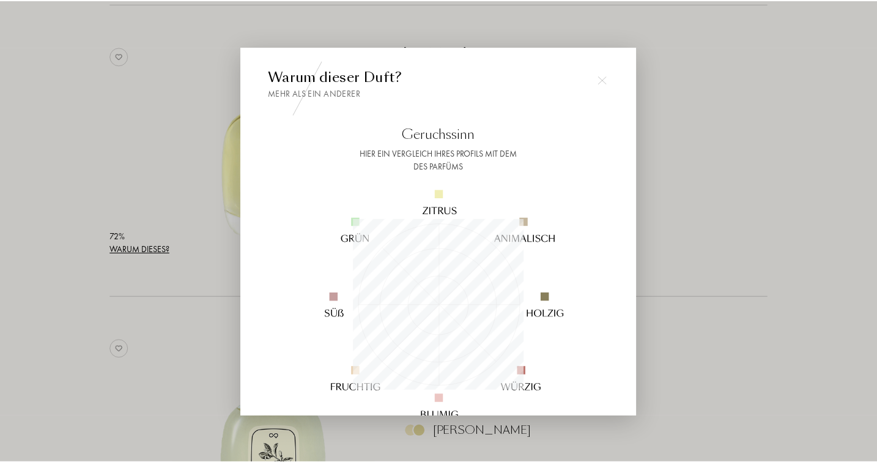
scroll to position [171, 171]
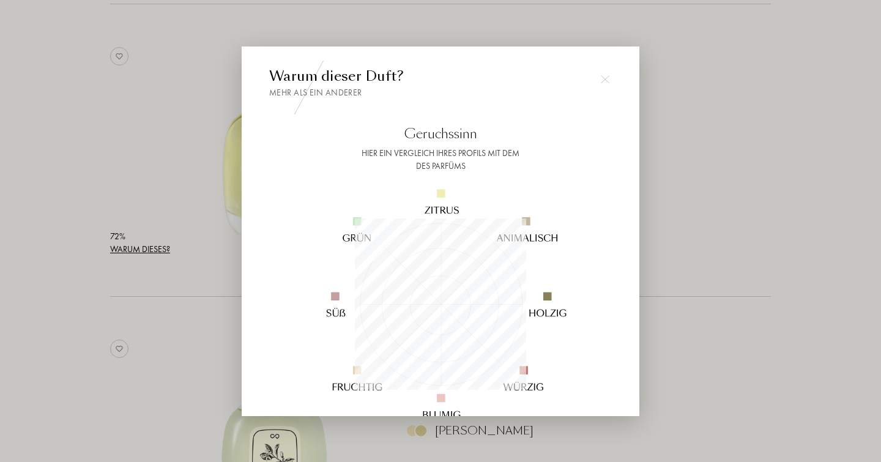
click at [607, 76] on img at bounding box center [605, 79] width 9 height 9
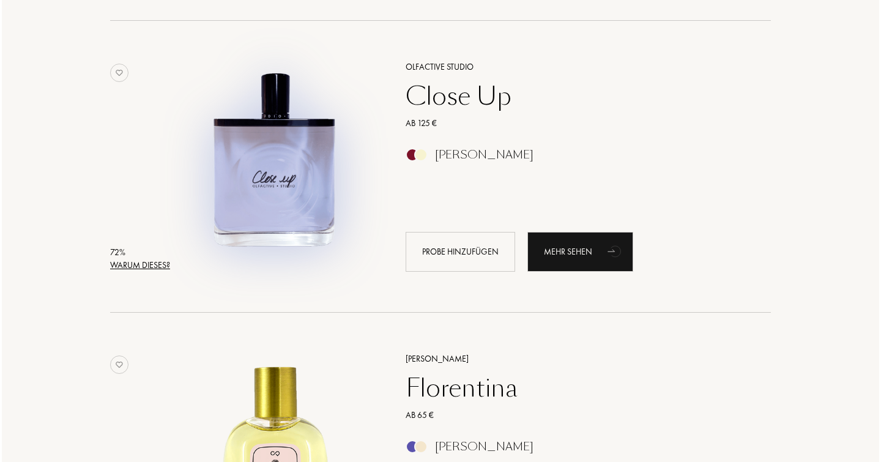
scroll to position [733, 0]
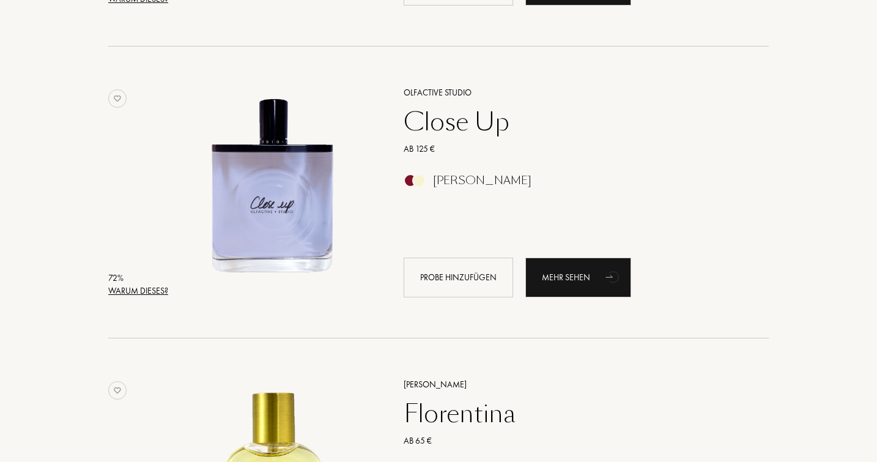
click at [133, 291] on div "Warum dieses?" at bounding box center [138, 290] width 60 height 13
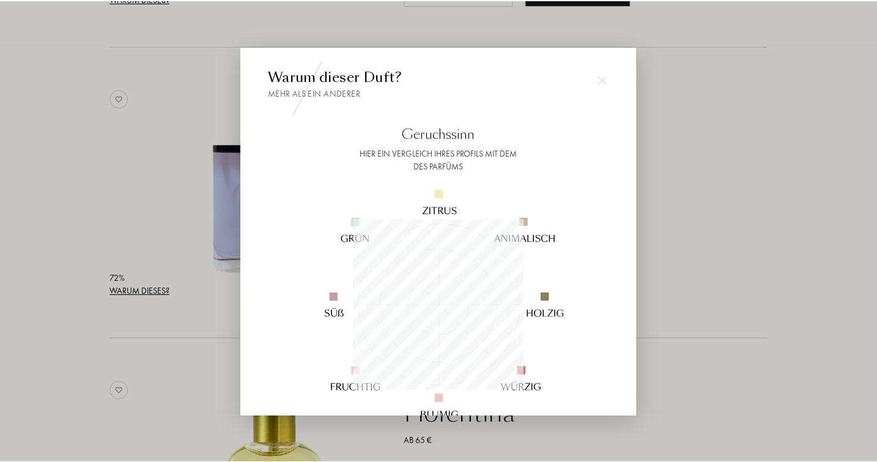
scroll to position [171, 171]
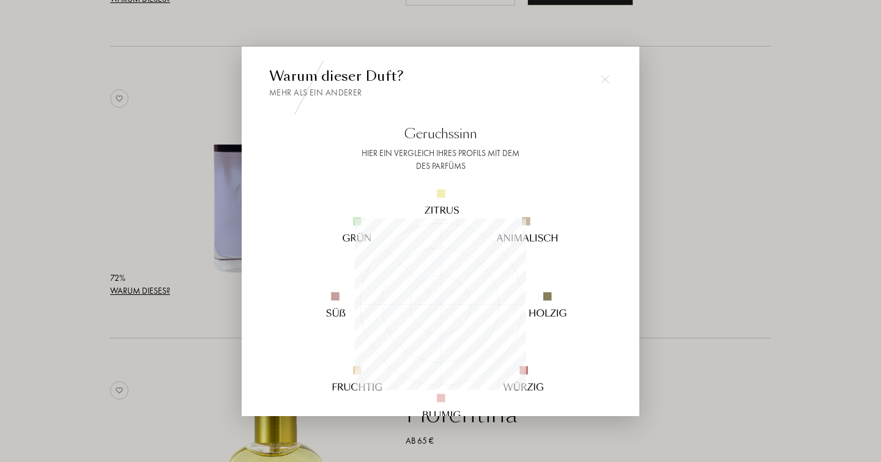
click at [606, 80] on img at bounding box center [605, 79] width 9 height 9
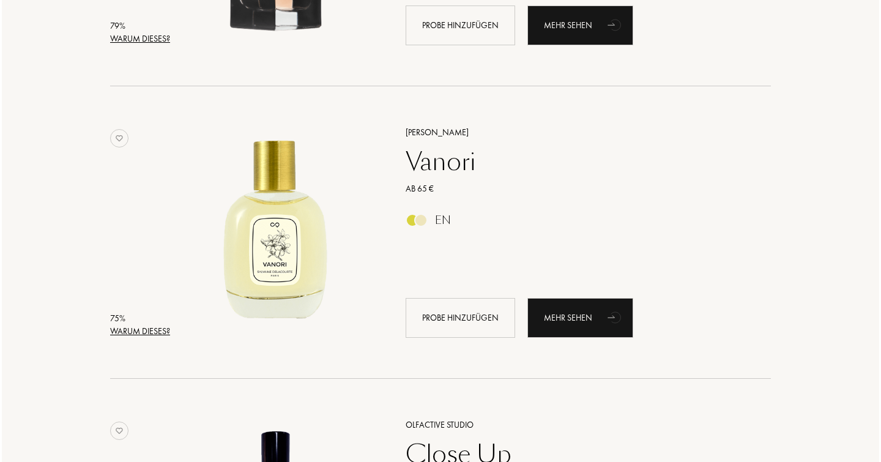
scroll to position [398, 0]
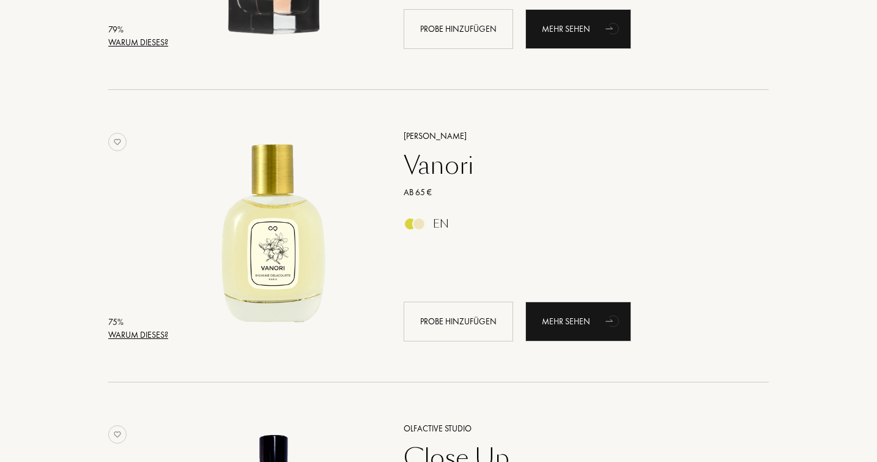
click at [139, 335] on div "Warum dieses?" at bounding box center [138, 334] width 60 height 13
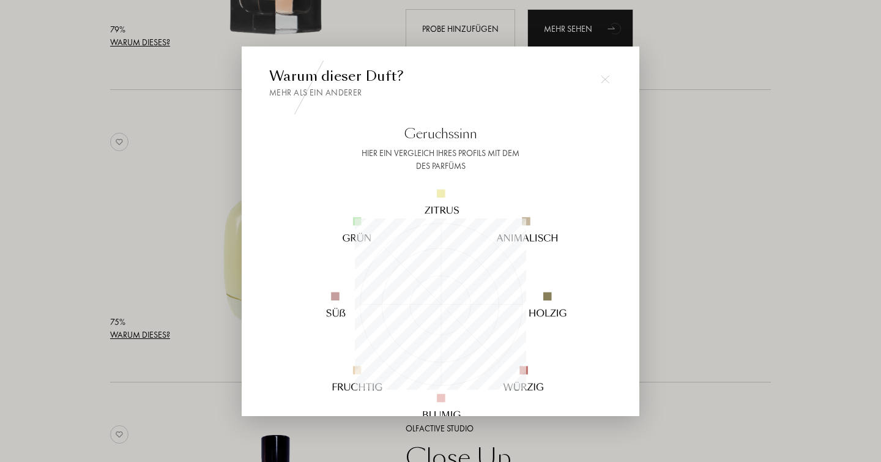
scroll to position [171, 171]
click at [606, 79] on img at bounding box center [605, 79] width 9 height 9
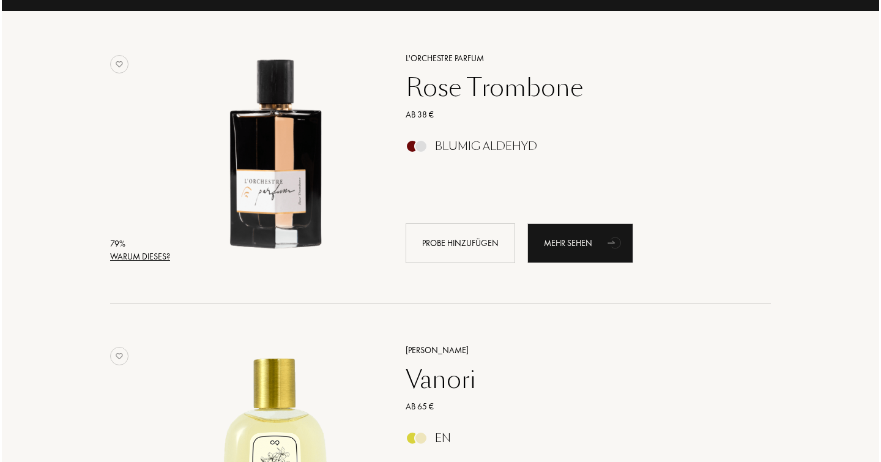
scroll to position [188, 0]
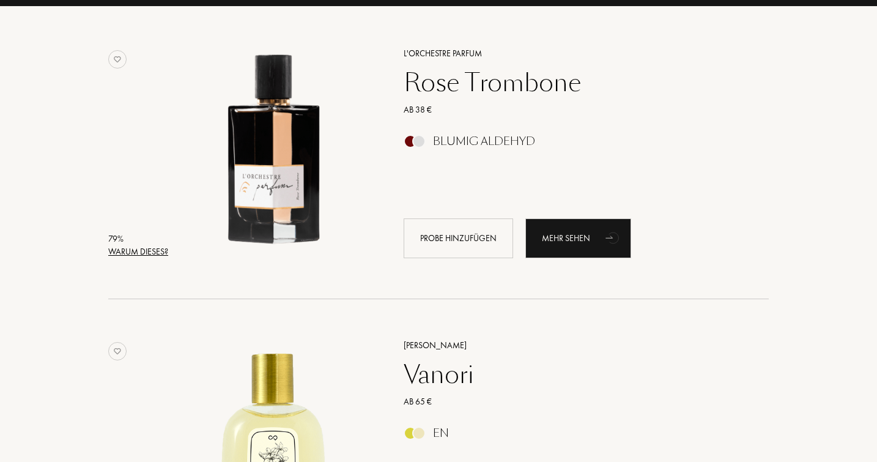
click at [139, 253] on div "Warum dieses?" at bounding box center [138, 251] width 60 height 13
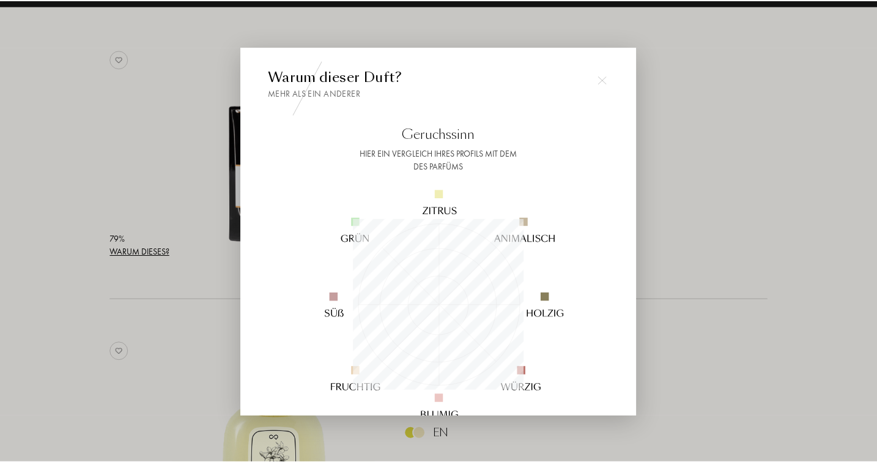
scroll to position [171, 171]
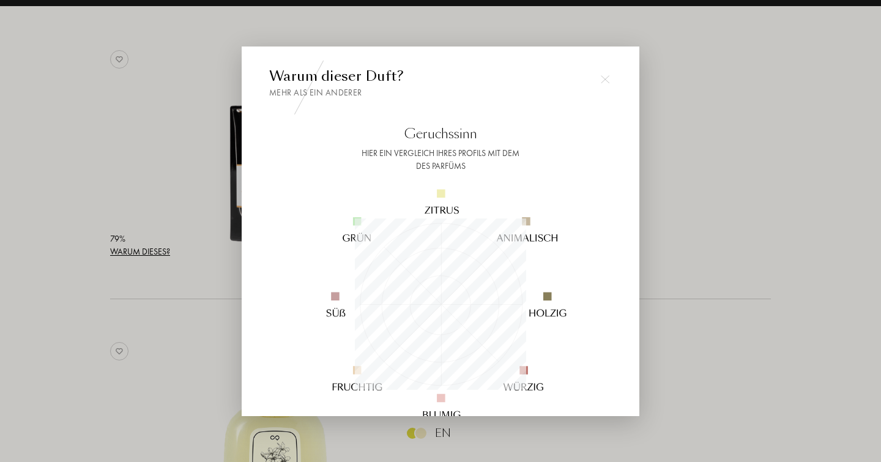
click at [602, 76] on img at bounding box center [605, 79] width 9 height 9
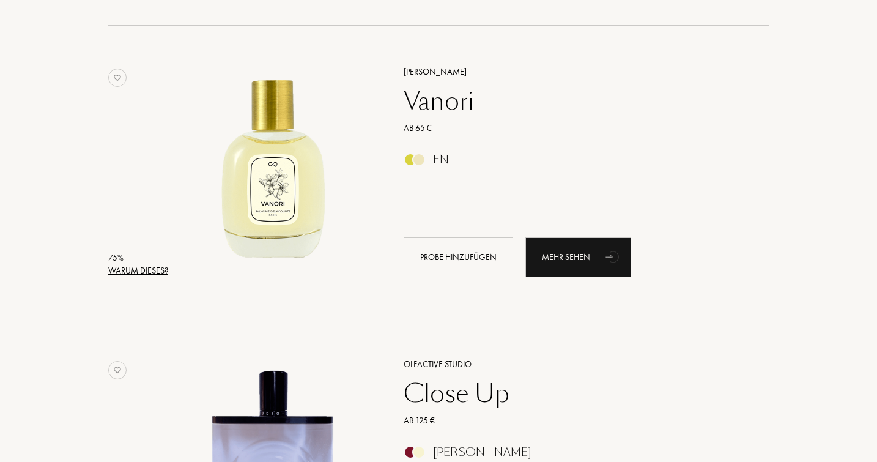
scroll to position [462, 0]
click at [269, 203] on img at bounding box center [273, 165] width 204 height 204
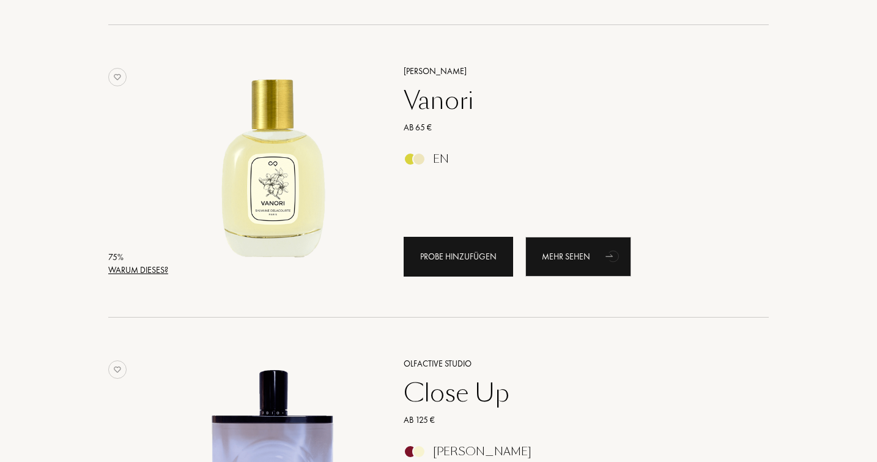
click at [461, 254] on div "Probe hinzufügen" at bounding box center [458, 257] width 109 height 40
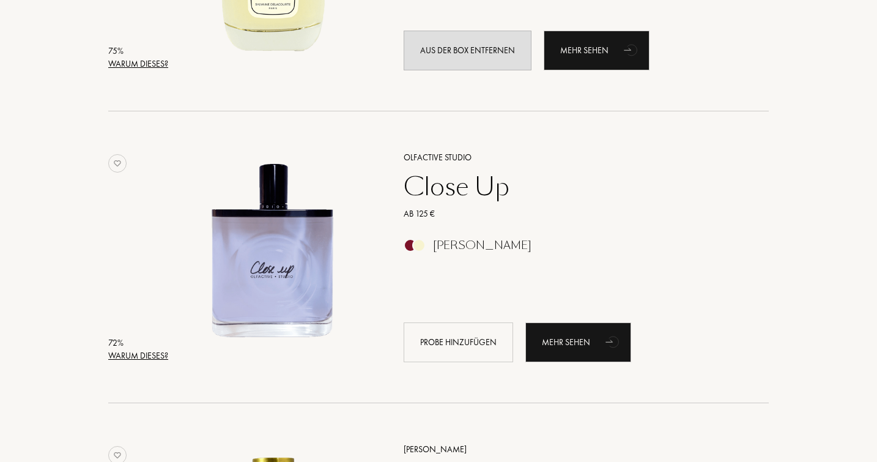
scroll to position [692, 0]
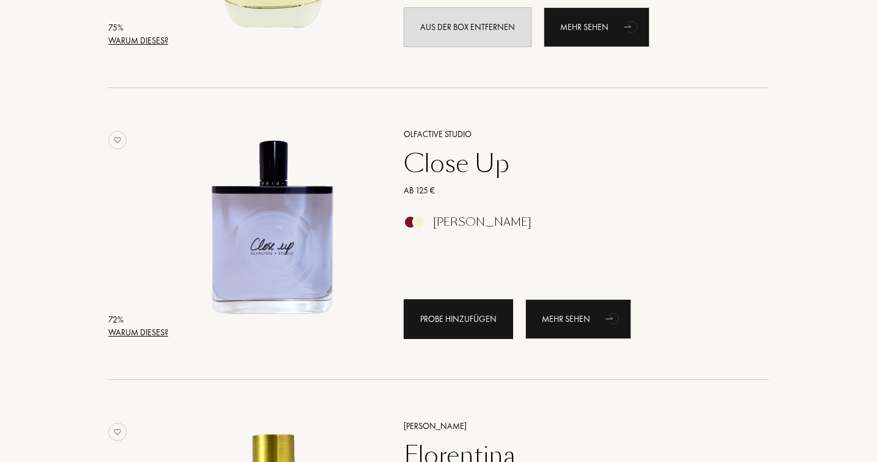
click at [454, 317] on div "Probe hinzufügen" at bounding box center [458, 319] width 109 height 40
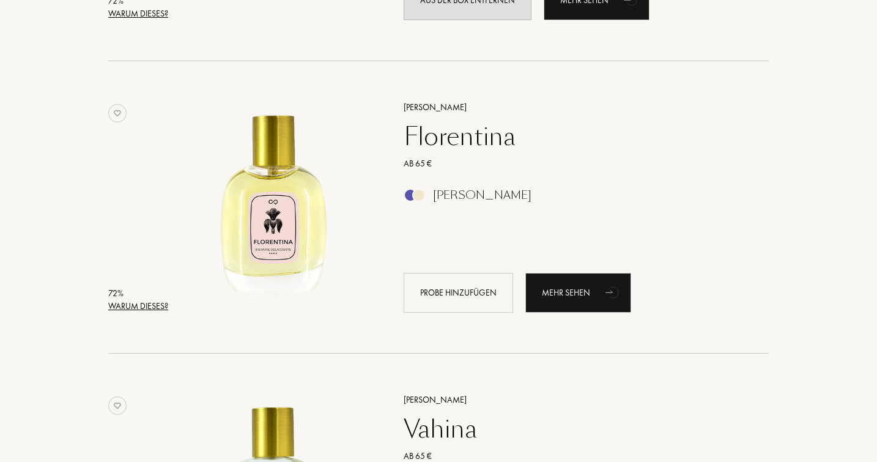
scroll to position [1013, 0]
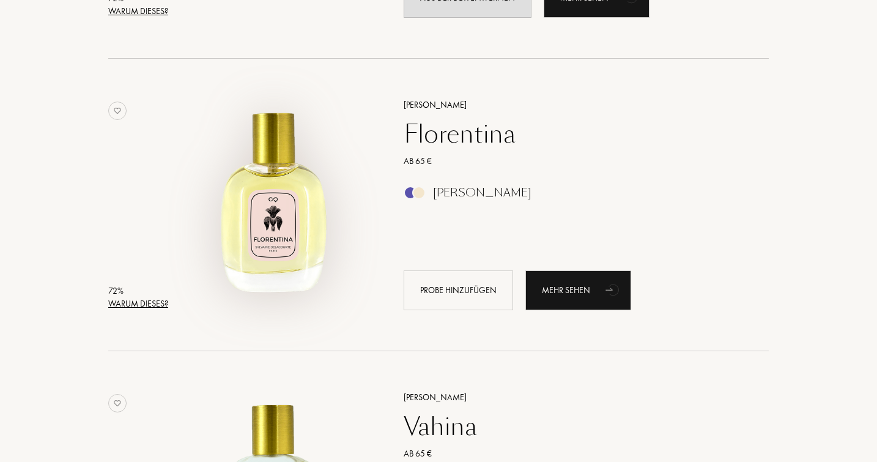
click at [313, 212] on img at bounding box center [273, 199] width 204 height 204
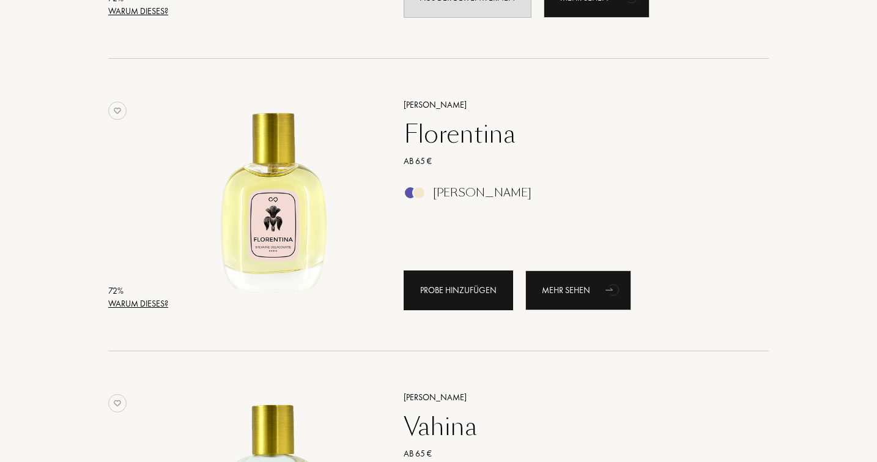
click at [454, 295] on div "Probe hinzufügen" at bounding box center [458, 290] width 109 height 40
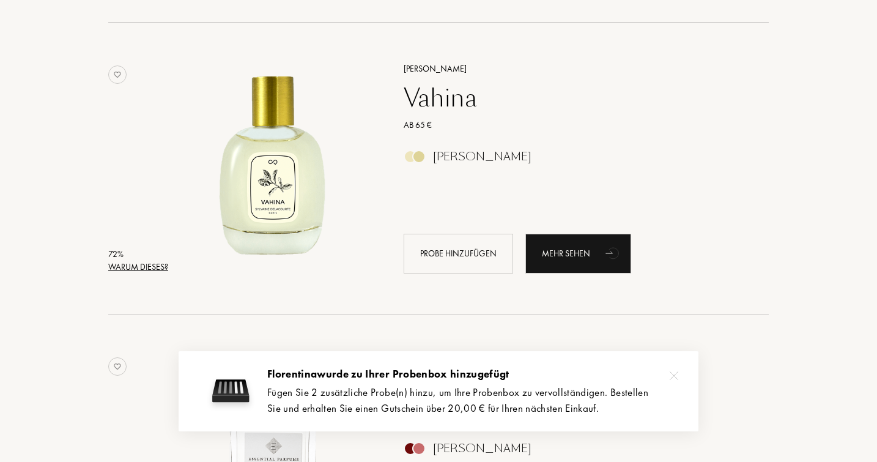
scroll to position [1342, 0]
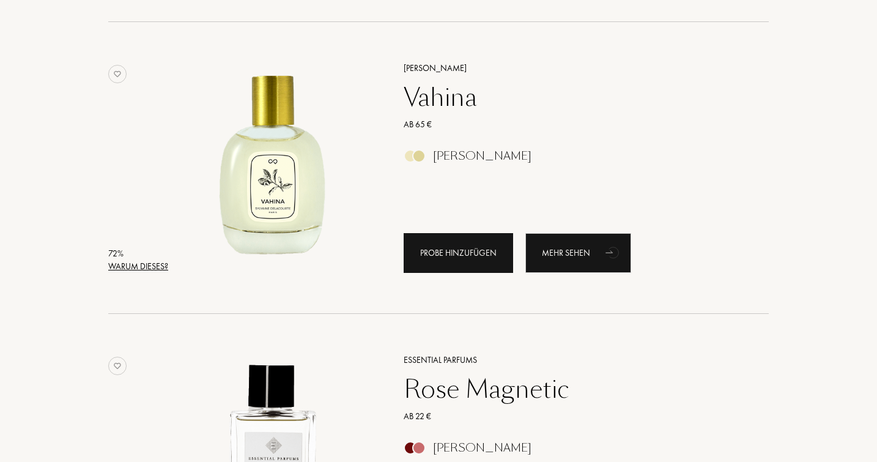
click at [448, 254] on div "Probe hinzufügen" at bounding box center [458, 253] width 109 height 40
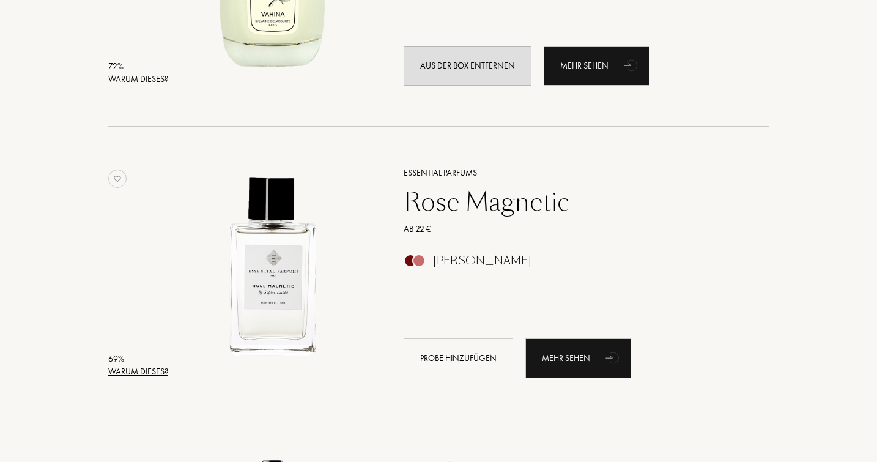
scroll to position [1534, 0]
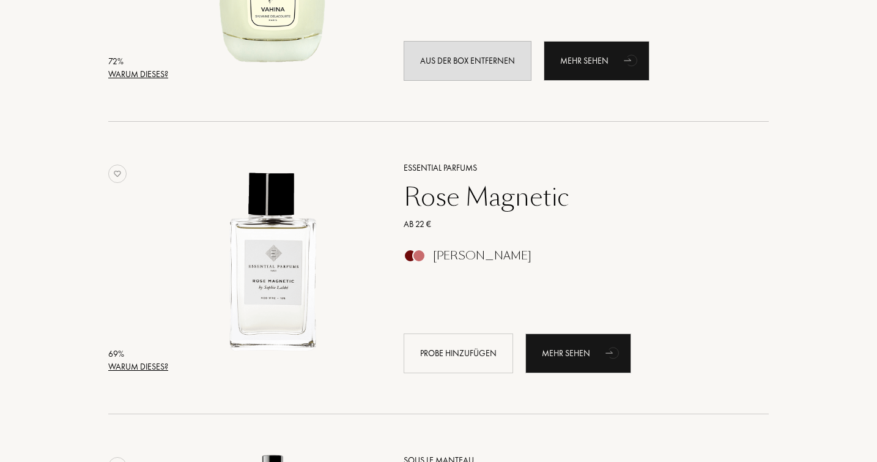
click at [445, 199] on div "Rose Magnetic" at bounding box center [573, 196] width 357 height 29
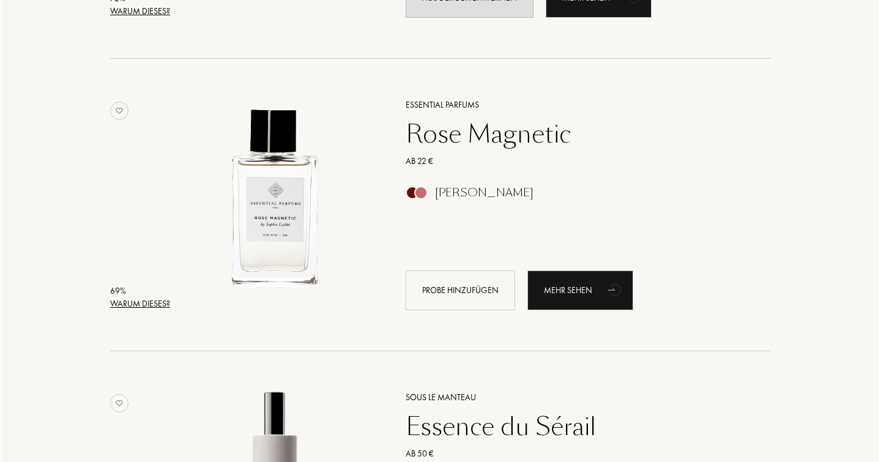
scroll to position [1603, 0]
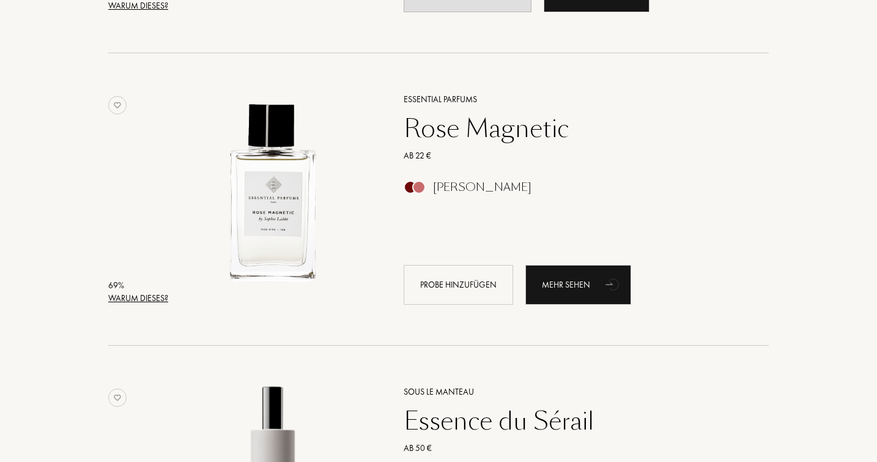
click at [141, 295] on div "Warum dieses?" at bounding box center [138, 298] width 60 height 13
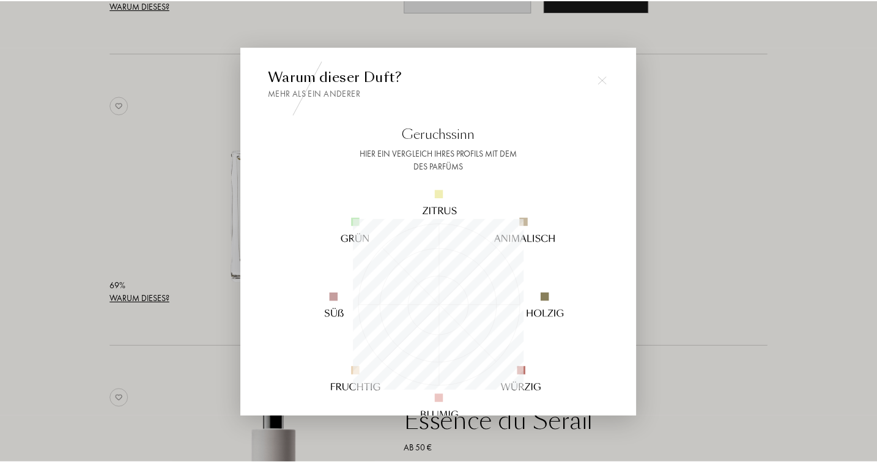
scroll to position [171, 171]
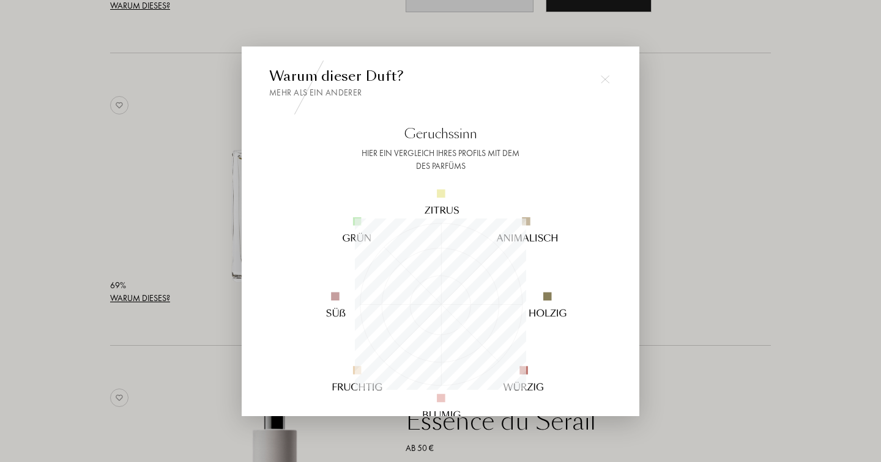
click at [609, 78] on div at bounding box center [605, 79] width 24 height 24
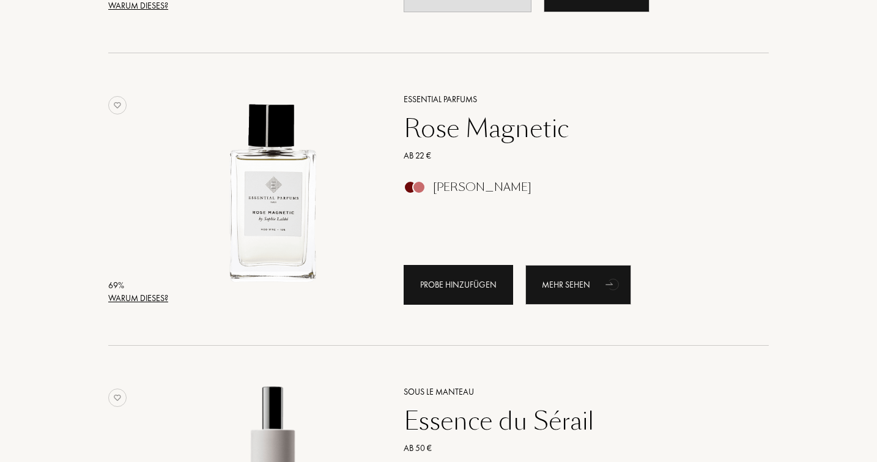
click at [461, 287] on div "Probe hinzufügen" at bounding box center [458, 285] width 109 height 40
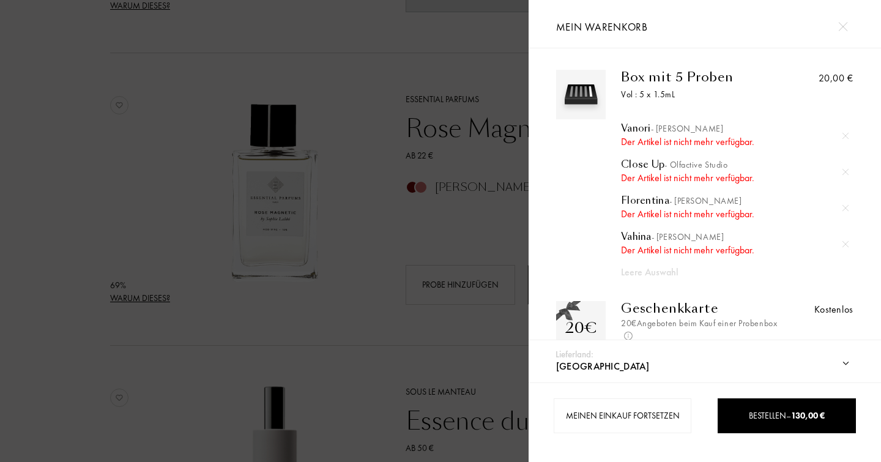
click at [843, 134] on img at bounding box center [845, 136] width 6 height 6
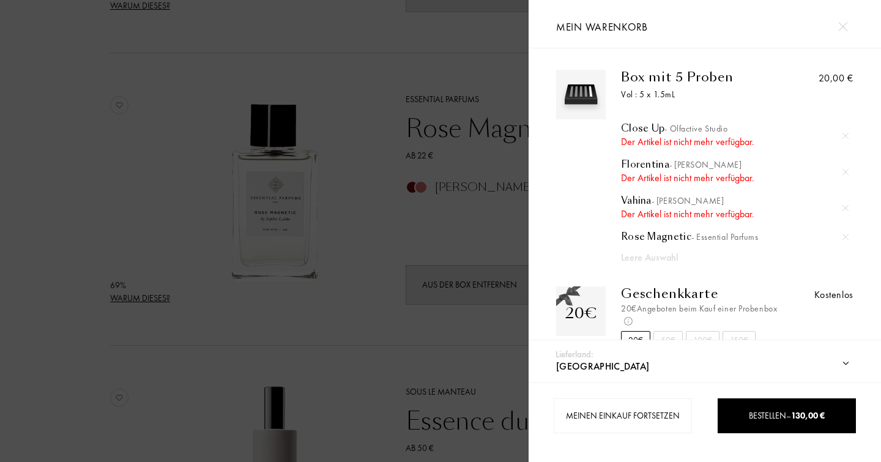
click at [842, 136] on img at bounding box center [845, 136] width 6 height 6
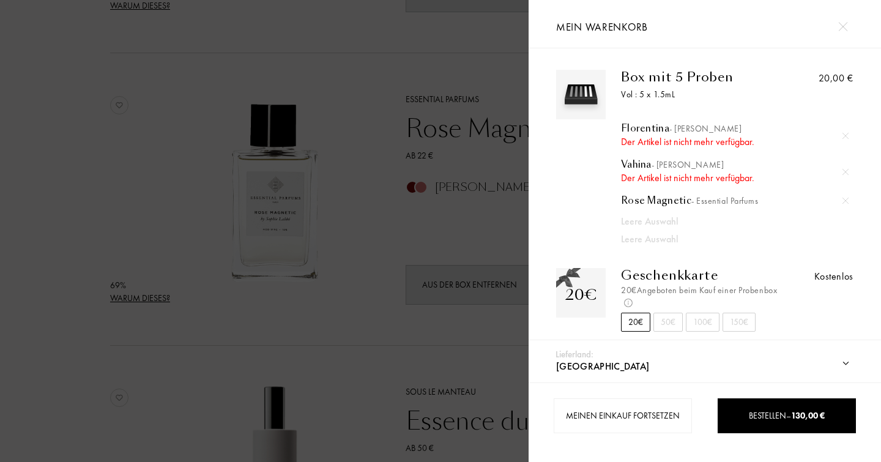
click at [842, 135] on img at bounding box center [845, 136] width 6 height 6
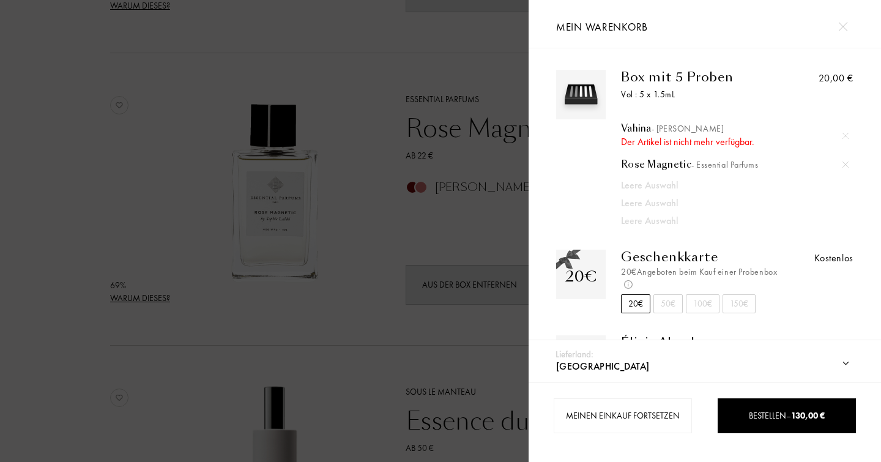
click at [842, 135] on img at bounding box center [845, 136] width 6 height 6
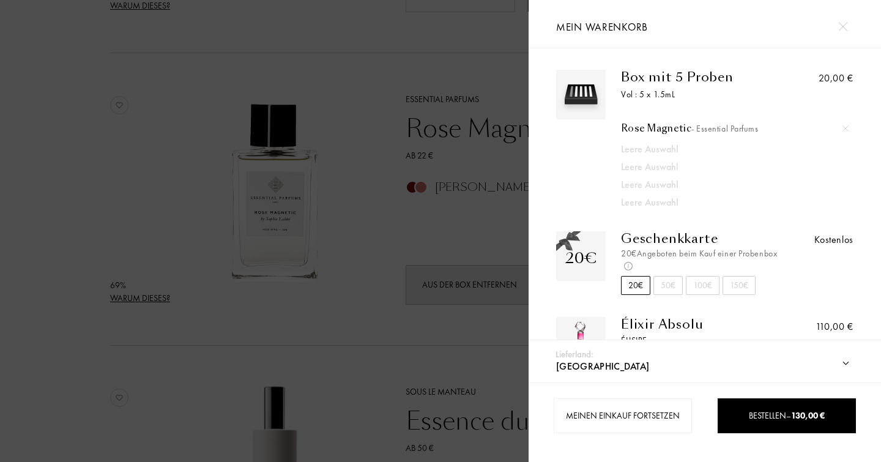
click at [657, 128] on div "Rose Magnetic - Essential Parfums" at bounding box center [735, 128] width 228 height 12
click at [844, 127] on img at bounding box center [845, 128] width 6 height 6
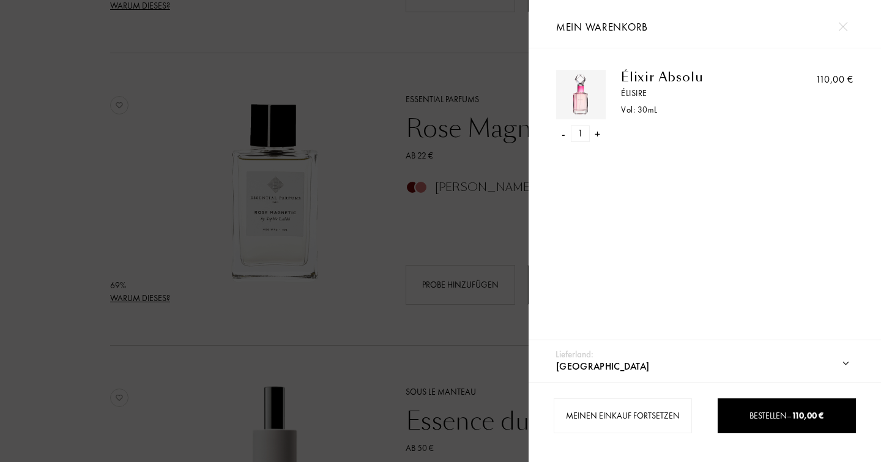
click at [845, 23] on img at bounding box center [842, 26] width 9 height 9
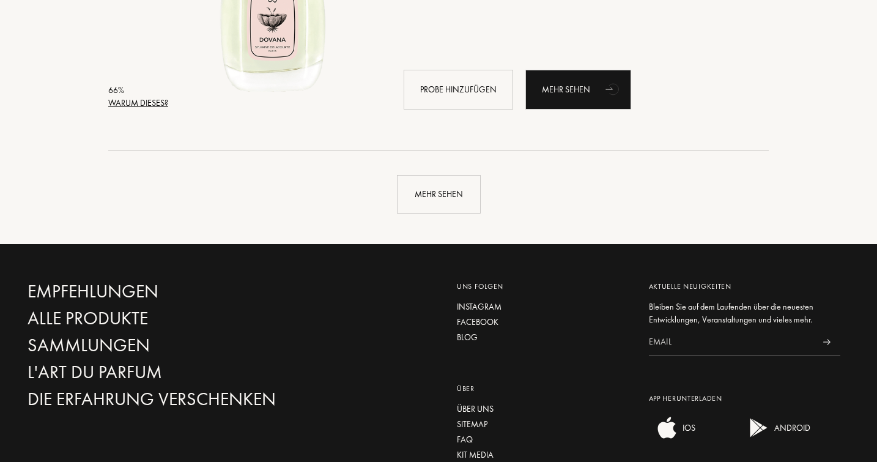
scroll to position [2963, 0]
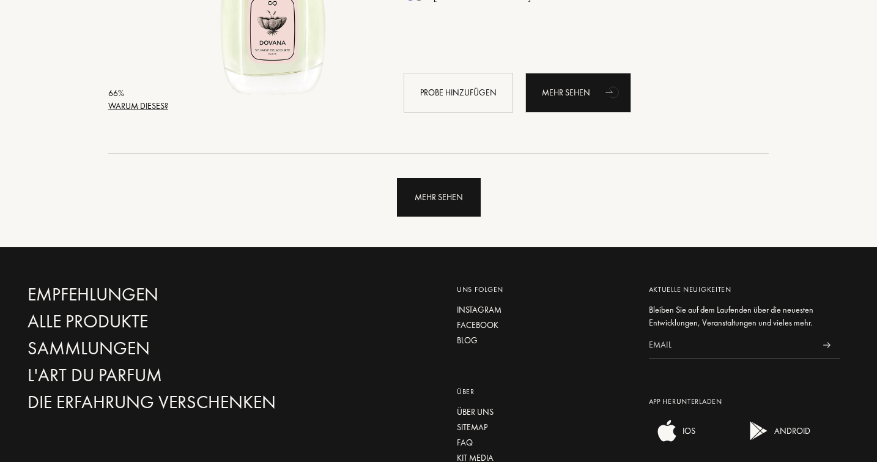
click at [423, 209] on div "Mehr sehen" at bounding box center [439, 197] width 84 height 39
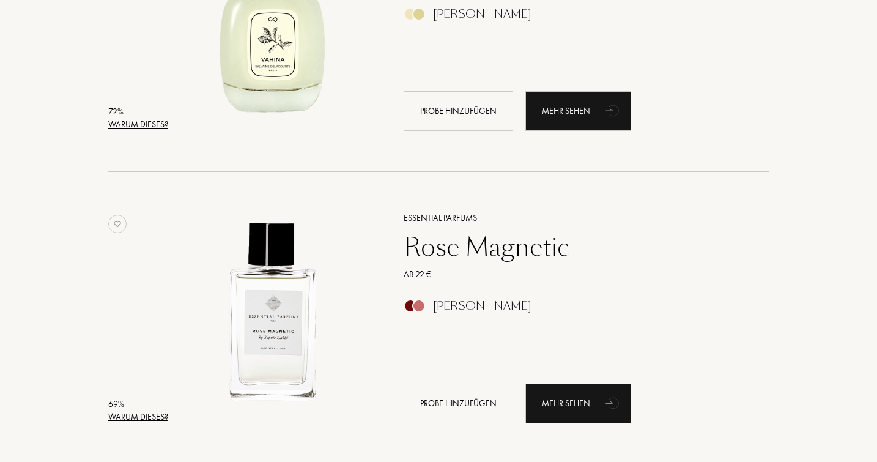
scroll to position [1485, 0]
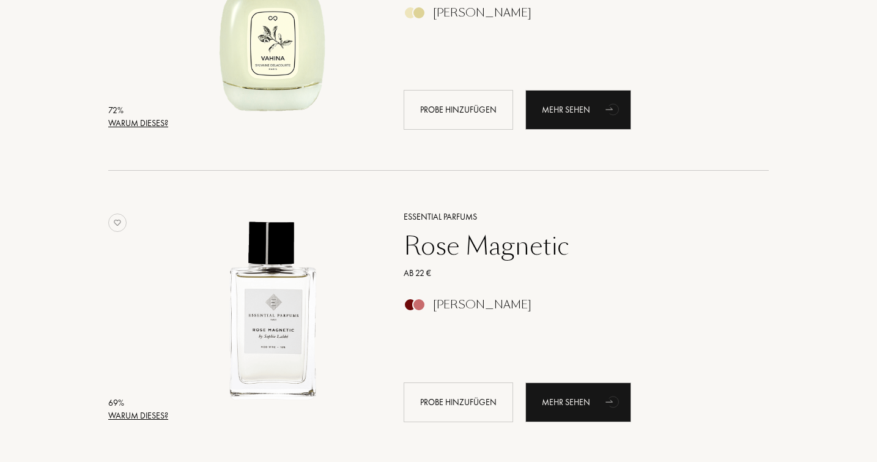
click at [440, 246] on div "Rose Magnetic" at bounding box center [573, 245] width 357 height 29
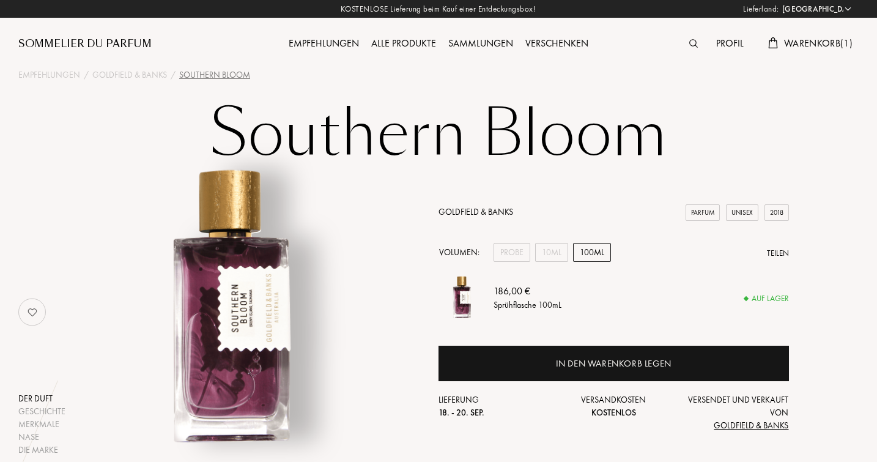
select select "DE"
click at [554, 245] on div "10mL" at bounding box center [551, 252] width 33 height 19
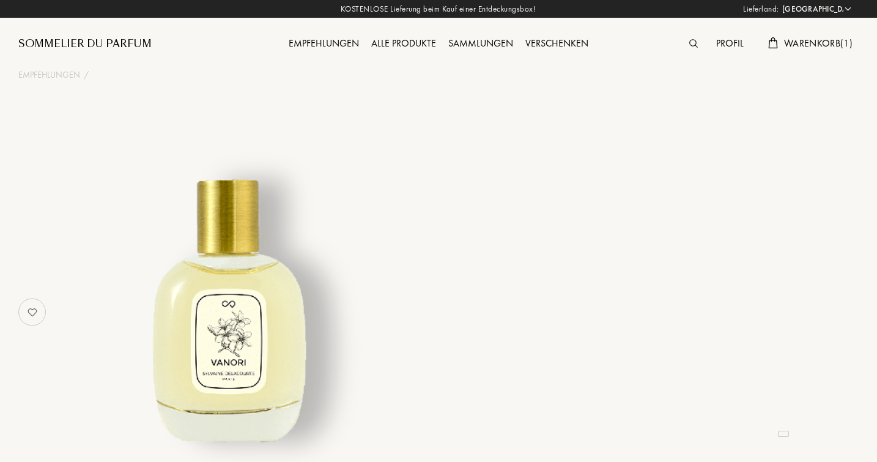
select select "DE"
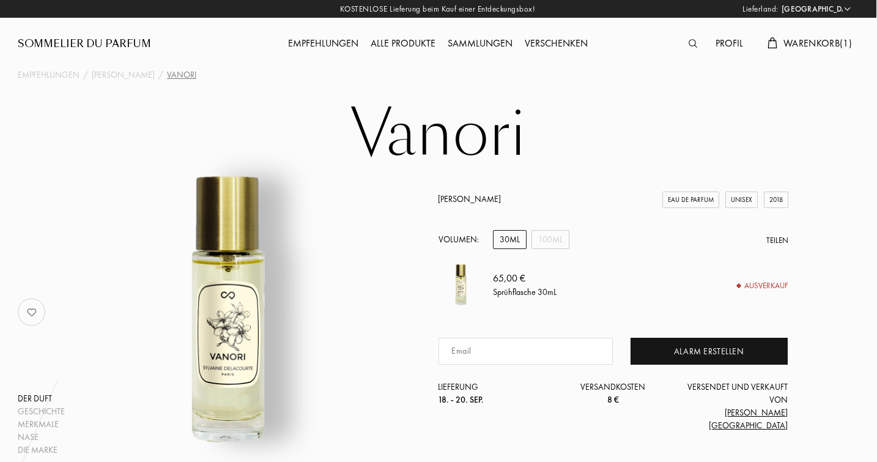
scroll to position [0, 1]
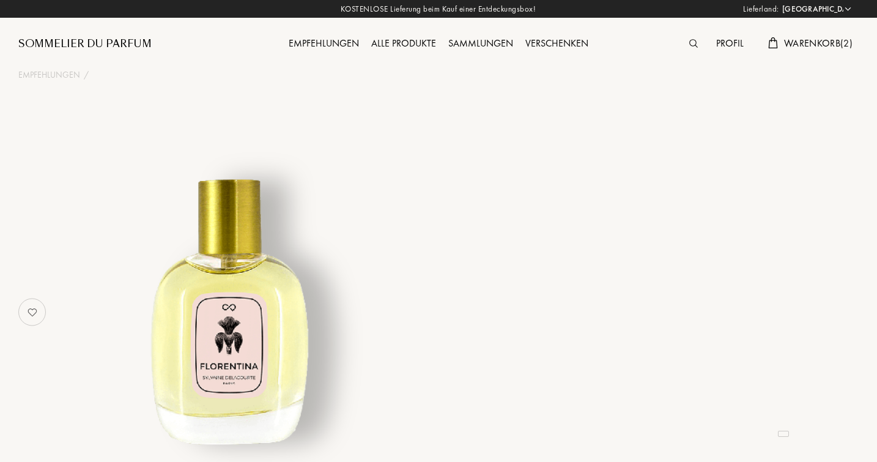
select select "DE"
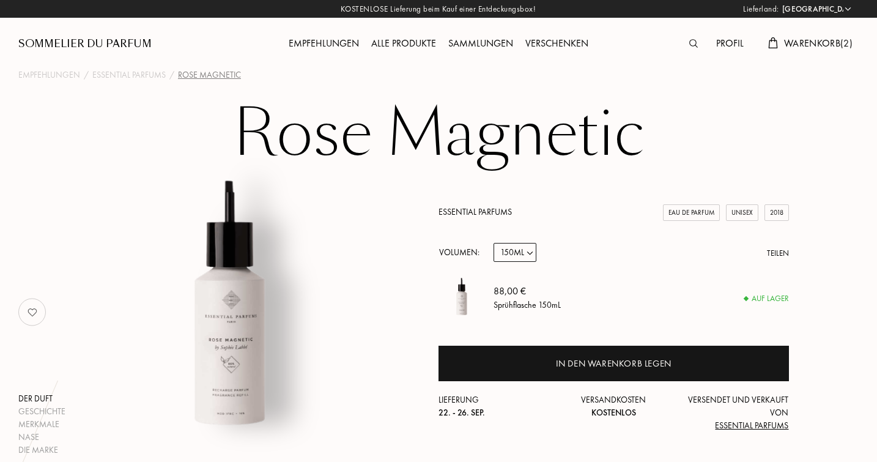
select select "DE"
select select "3"
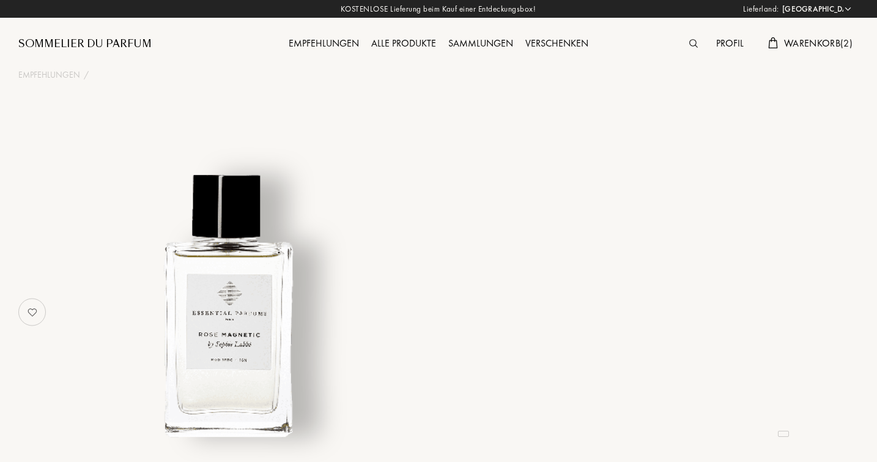
select select "DE"
select select "3"
select select "DE"
select select "3"
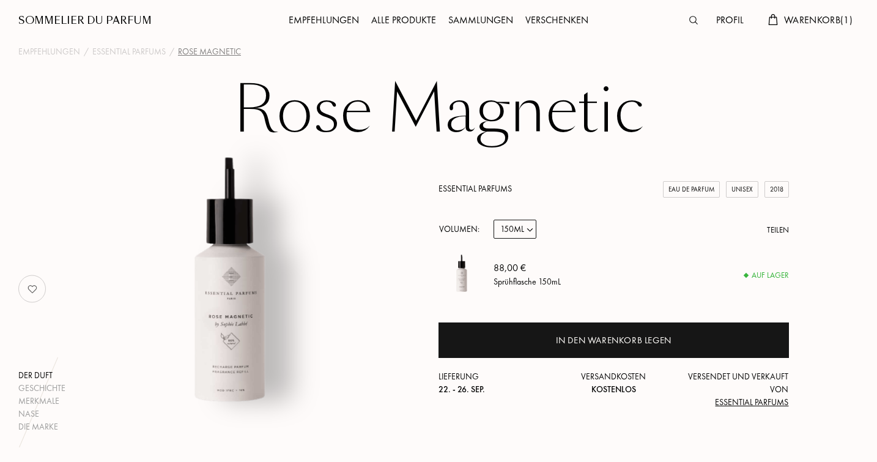
scroll to position [42, 0]
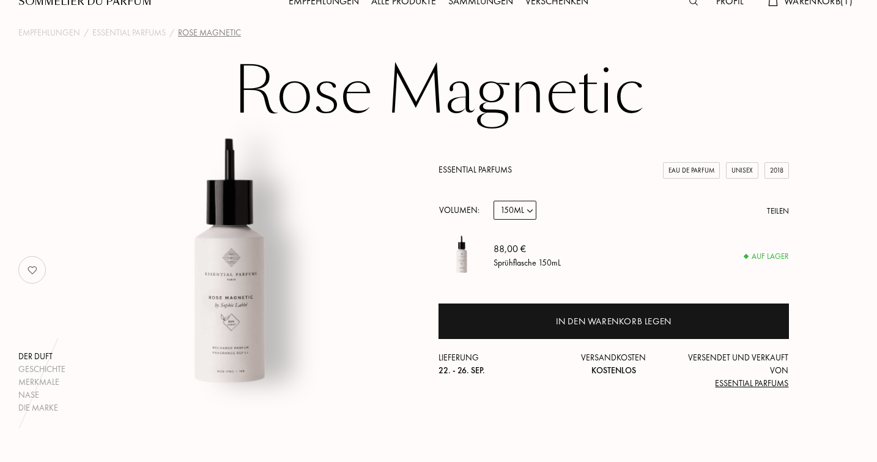
select select "1"
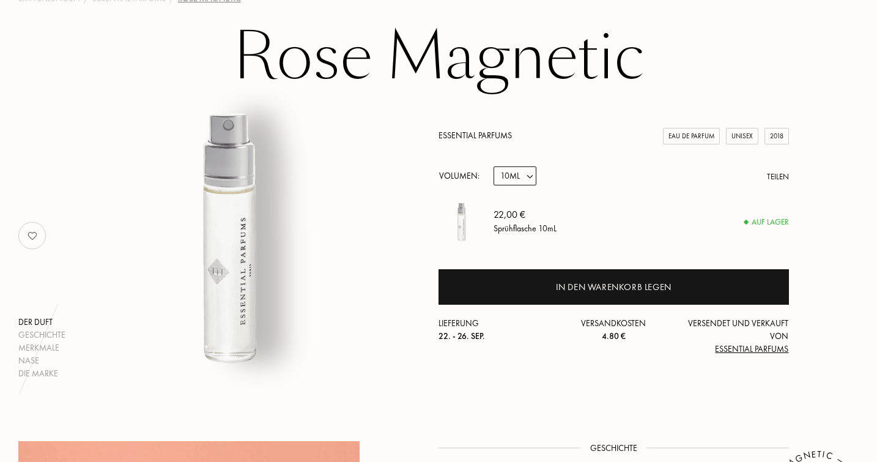
scroll to position [78, 0]
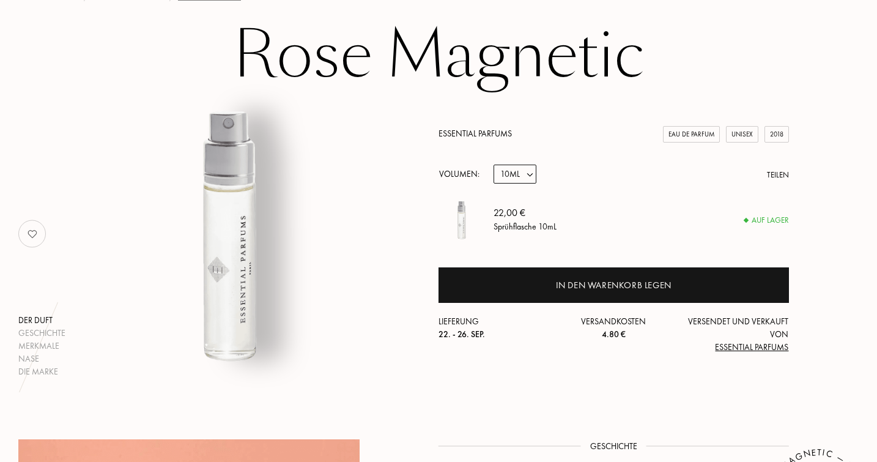
select select "2"
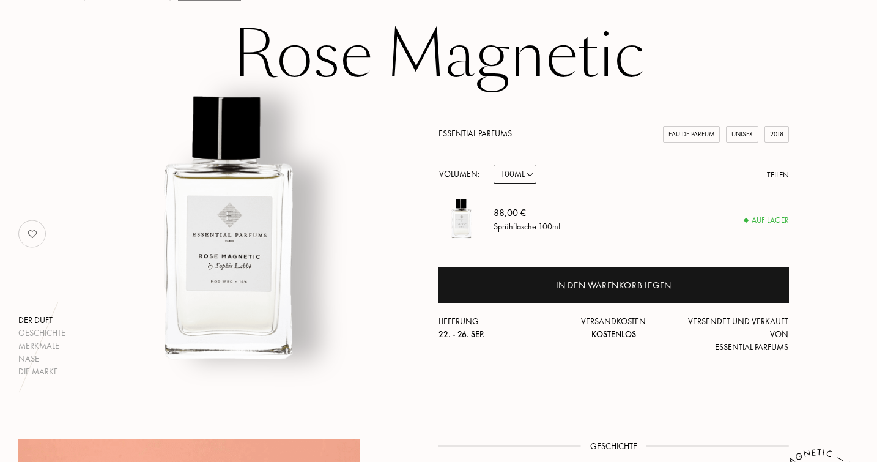
select select "1"
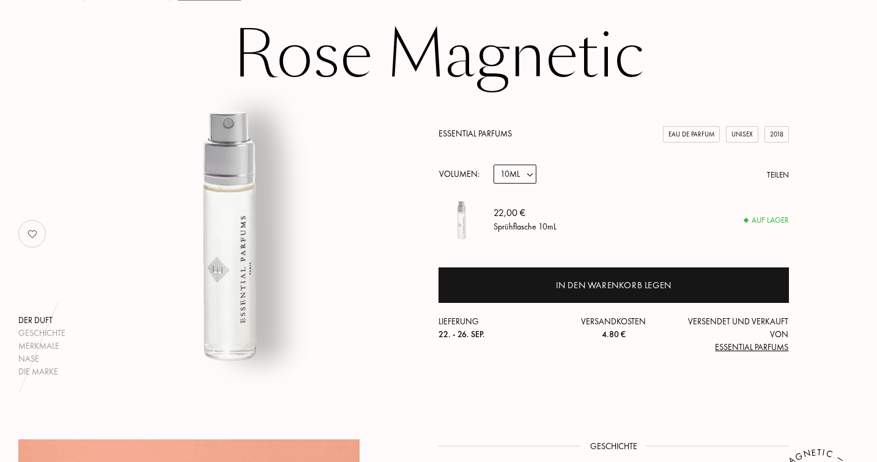
select select "2"
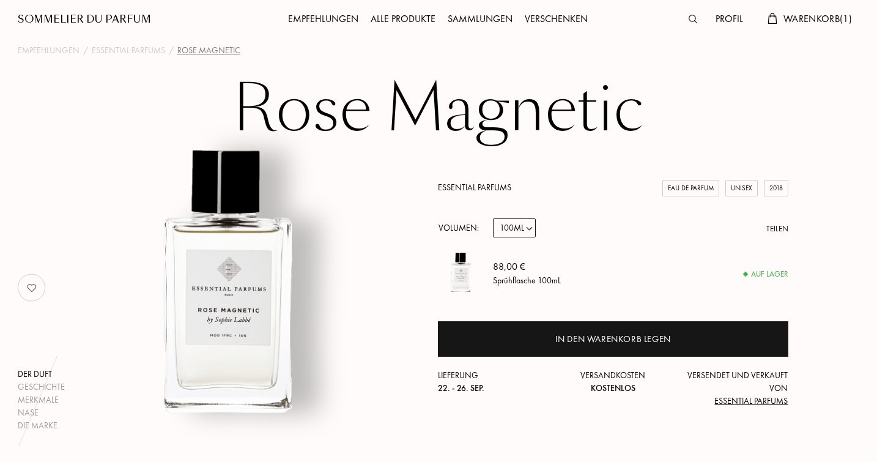
scroll to position [42, 1]
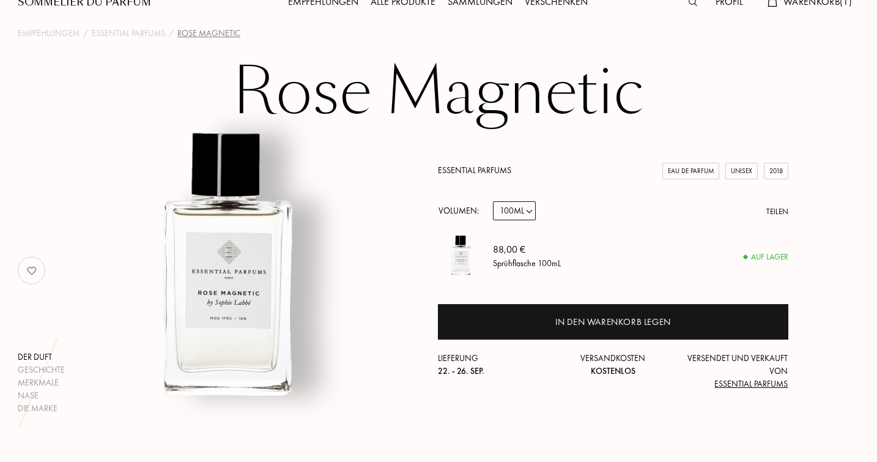
select select "3"
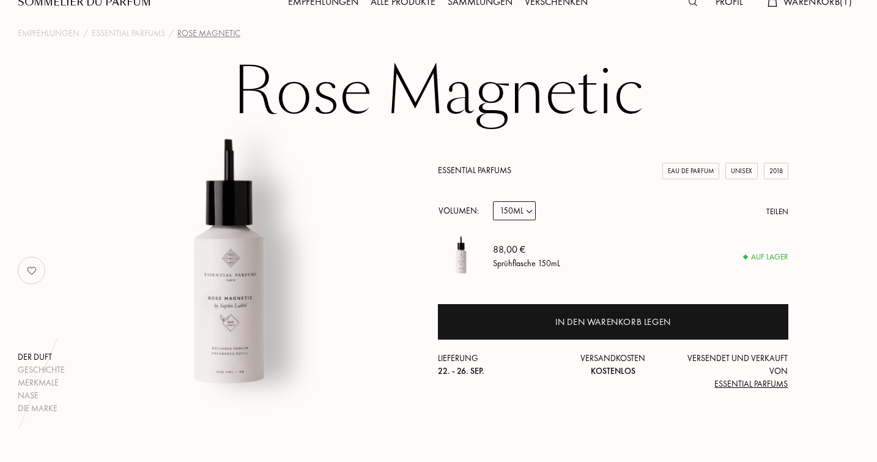
select select "2"
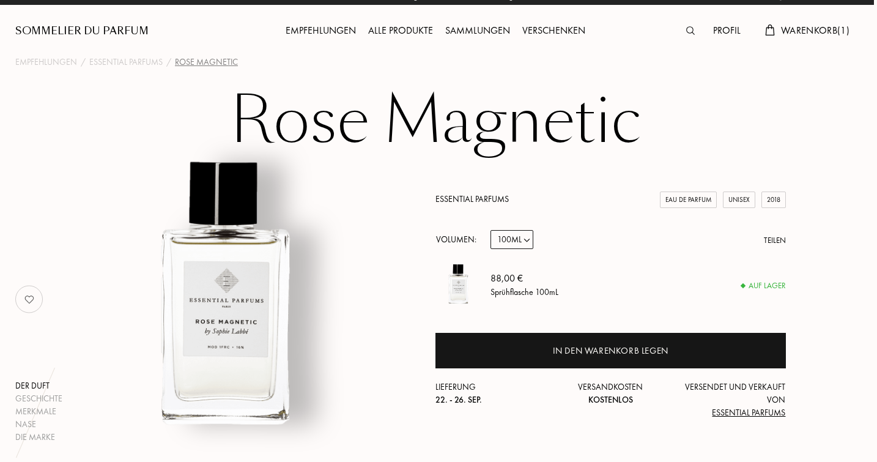
scroll to position [9, 3]
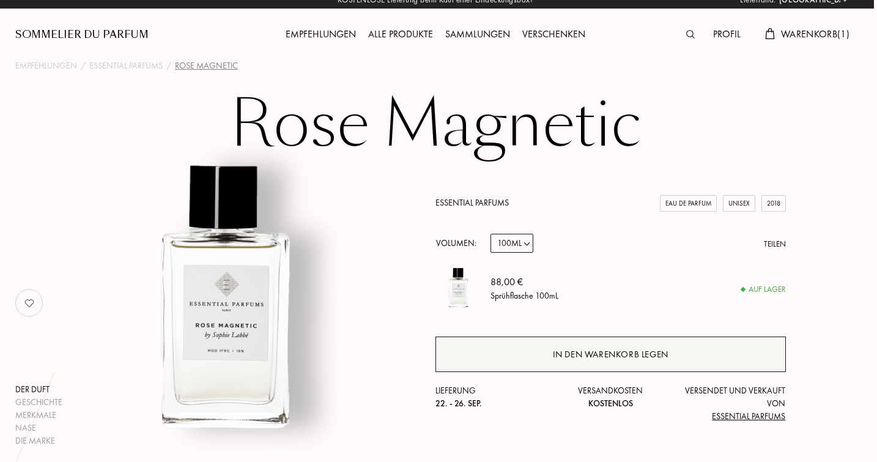
click at [577, 352] on div "In den Warenkorb legen" at bounding box center [611, 354] width 116 height 14
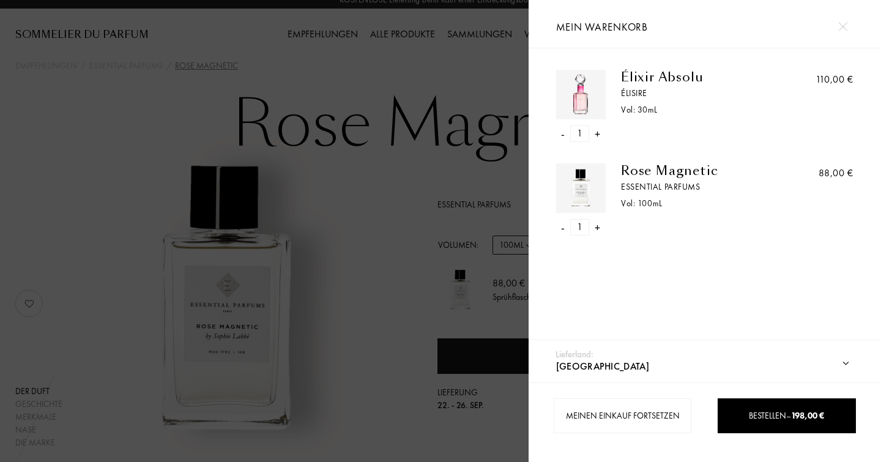
click at [841, 24] on img at bounding box center [842, 26] width 9 height 9
